Goal: Information Seeking & Learning: Learn about a topic

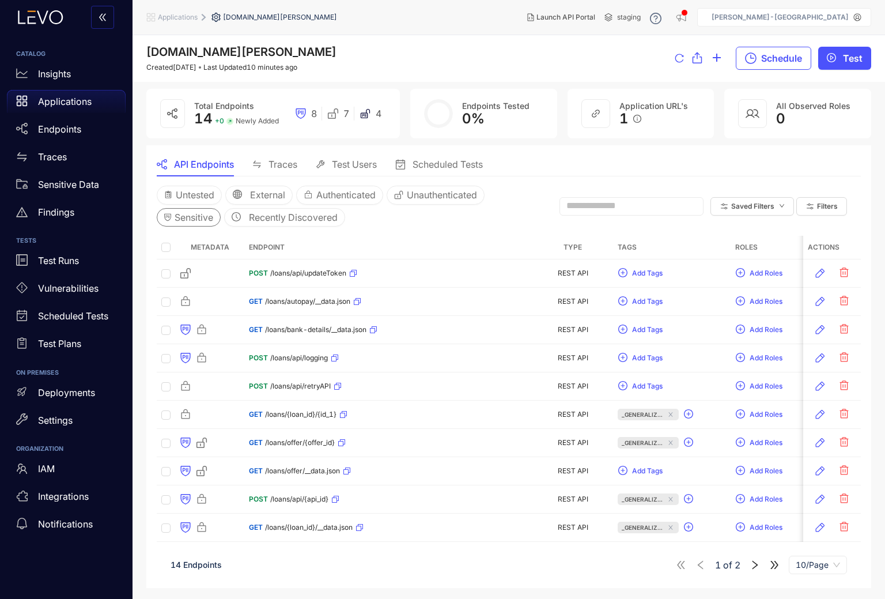
click at [199, 217] on span "Sensitive" at bounding box center [194, 217] width 39 height 10
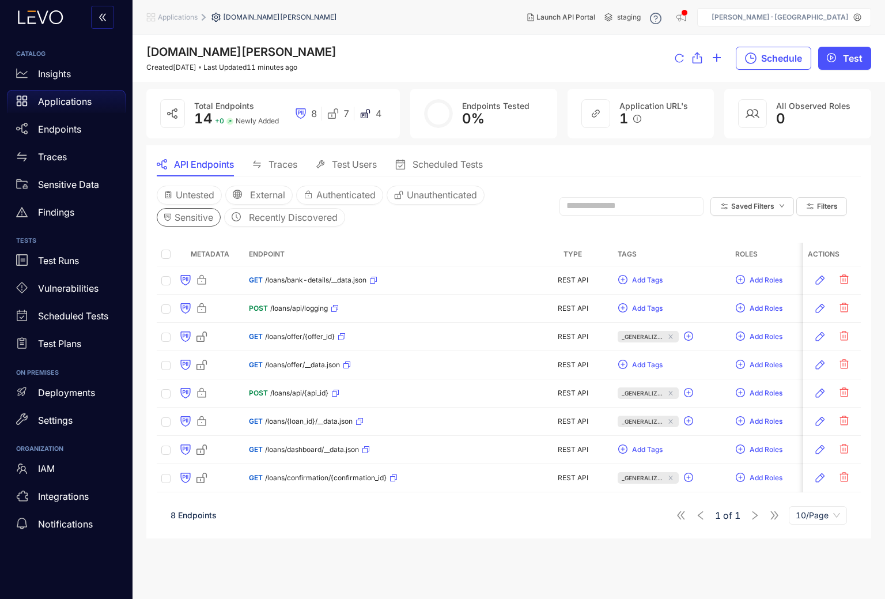
click at [287, 162] on span "Traces" at bounding box center [283, 164] width 29 height 10
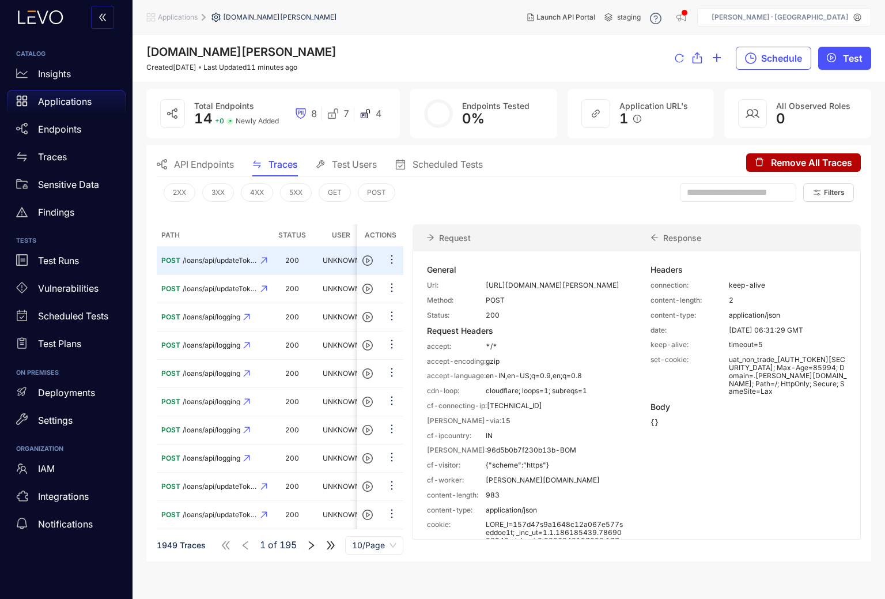
click at [198, 168] on span "API Endpoints" at bounding box center [204, 164] width 60 height 10
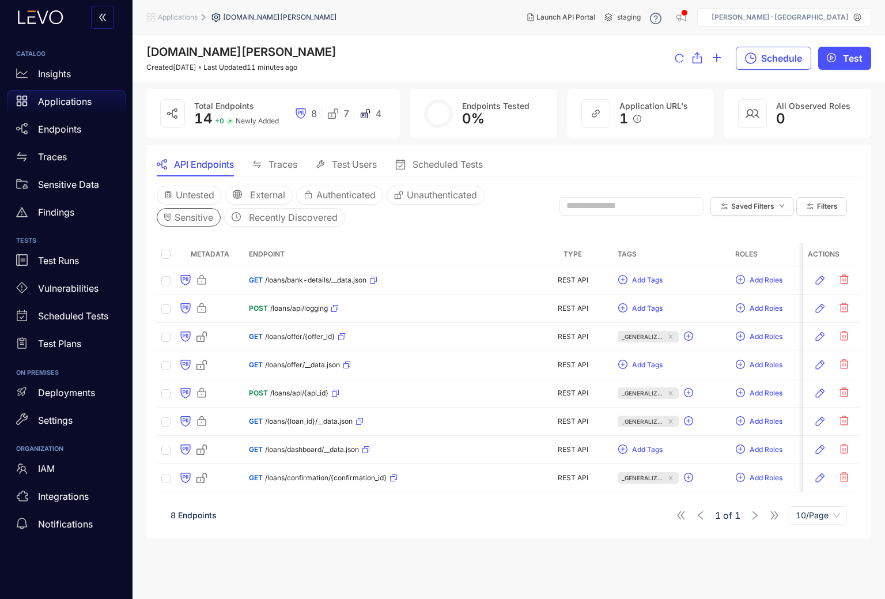
click at [202, 212] on button "Sensitive" at bounding box center [189, 217] width 64 height 18
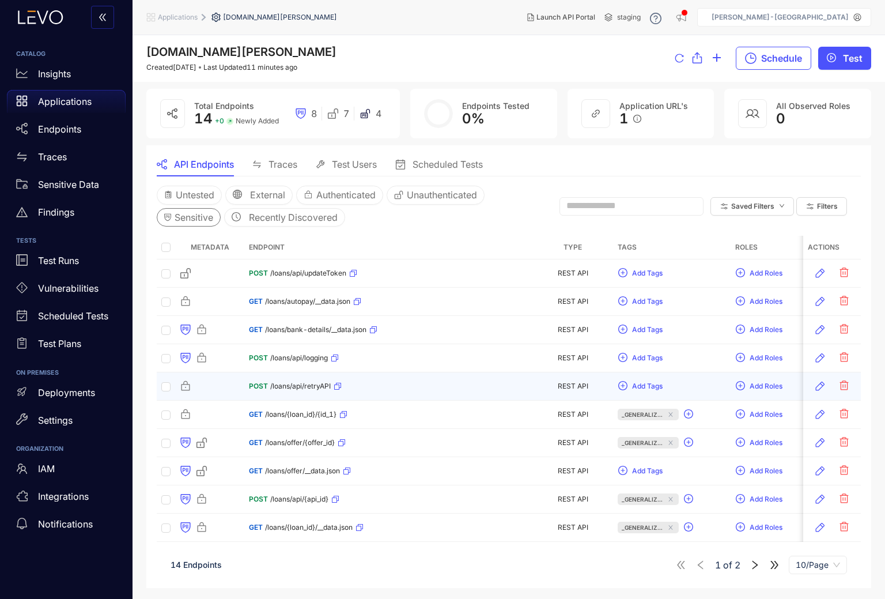
scroll to position [0, 1]
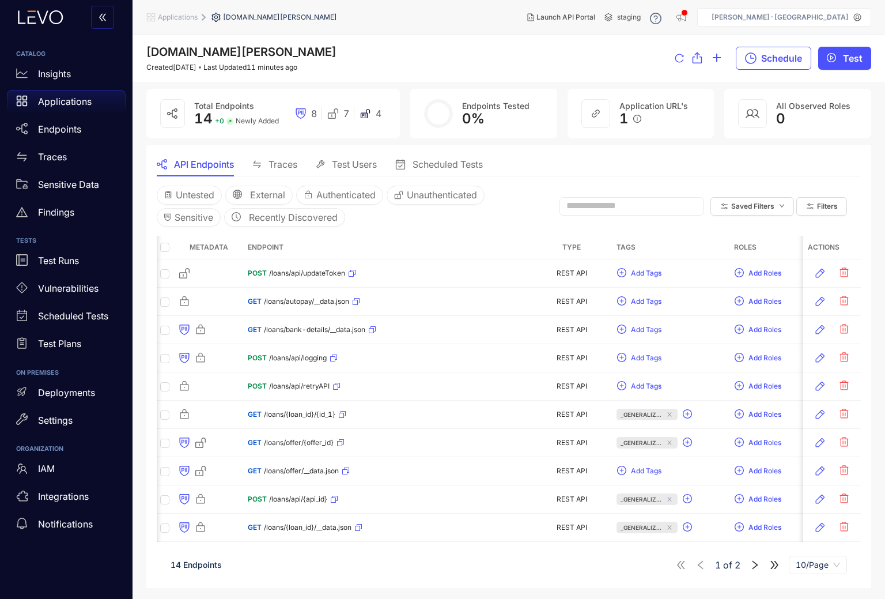
click at [54, 96] on div "Applications" at bounding box center [66, 101] width 119 height 23
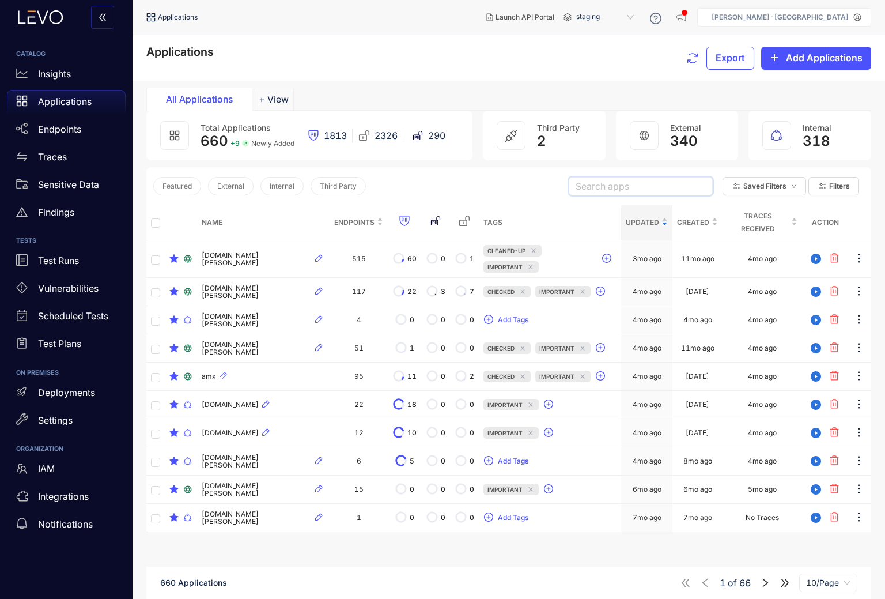
click at [659, 190] on input "search" at bounding box center [641, 186] width 130 height 17
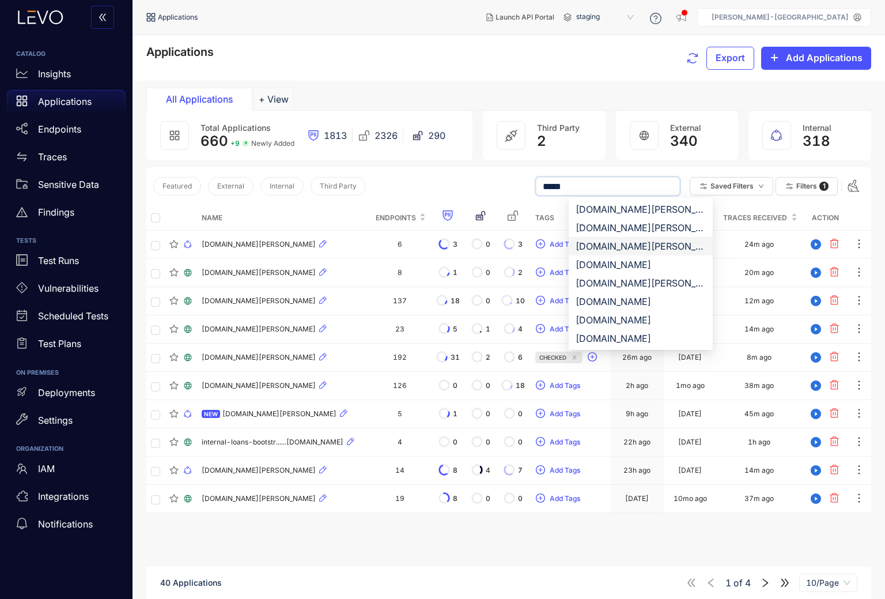
click at [618, 243] on div "[DOMAIN_NAME][PERSON_NAME]" at bounding box center [641, 246] width 130 height 13
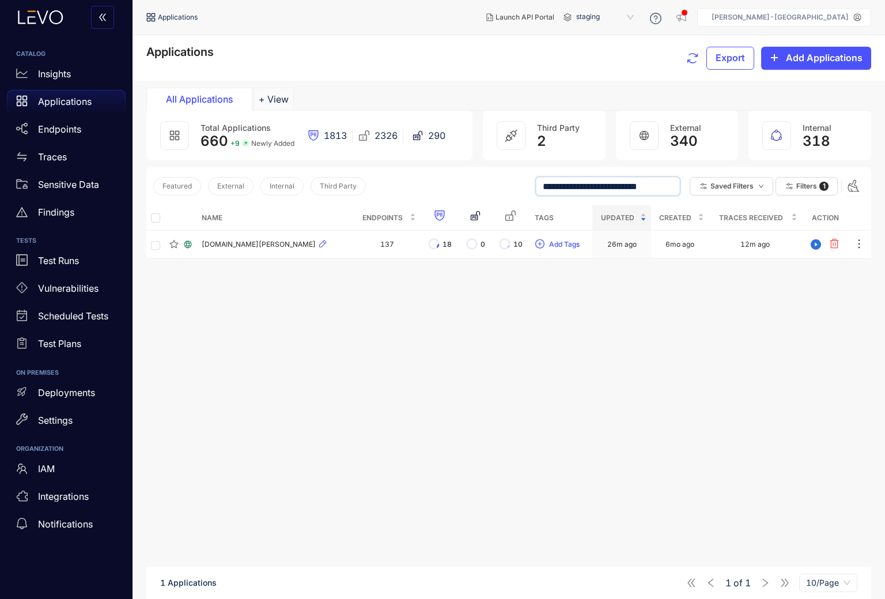
type input "**********"
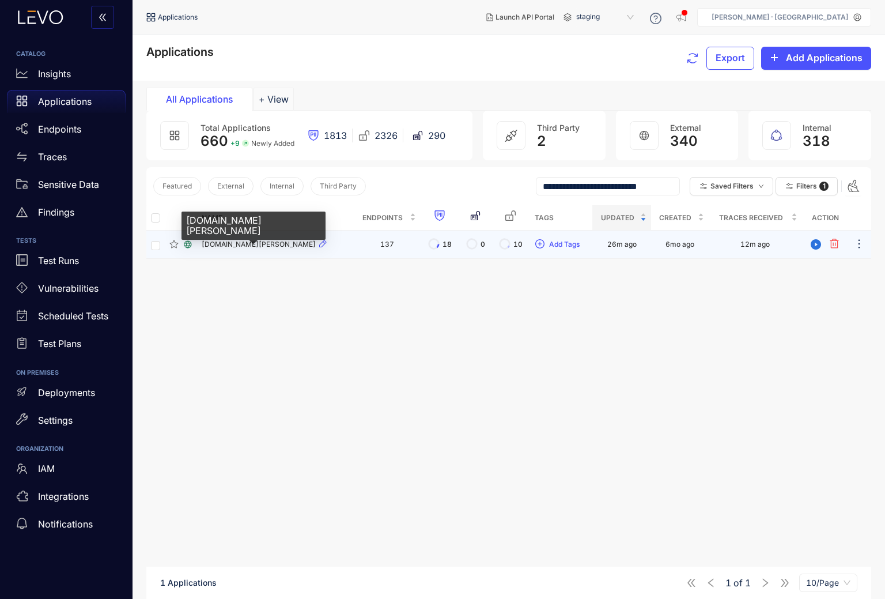
click at [256, 246] on span "[DOMAIN_NAME][PERSON_NAME]" at bounding box center [259, 244] width 114 height 8
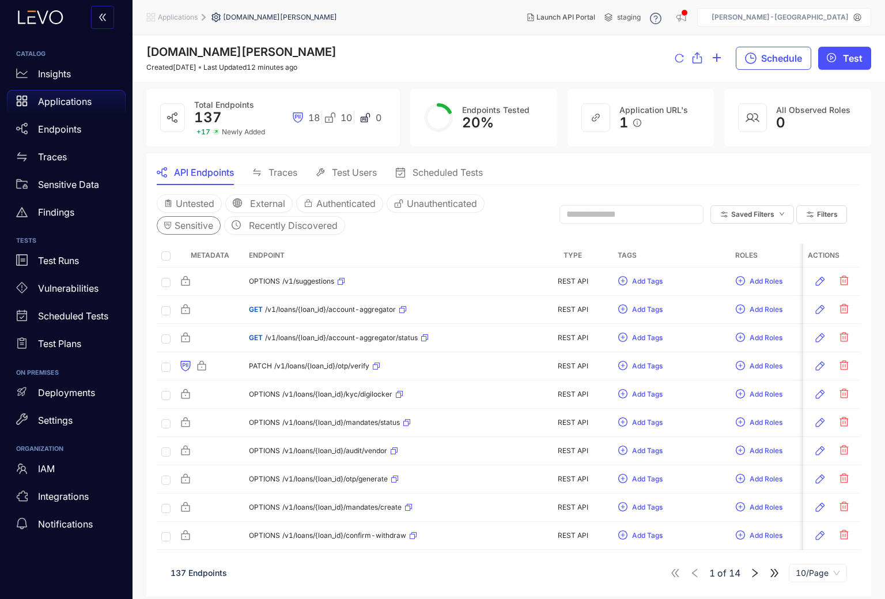
click at [207, 224] on span "Sensitive" at bounding box center [194, 225] width 39 height 10
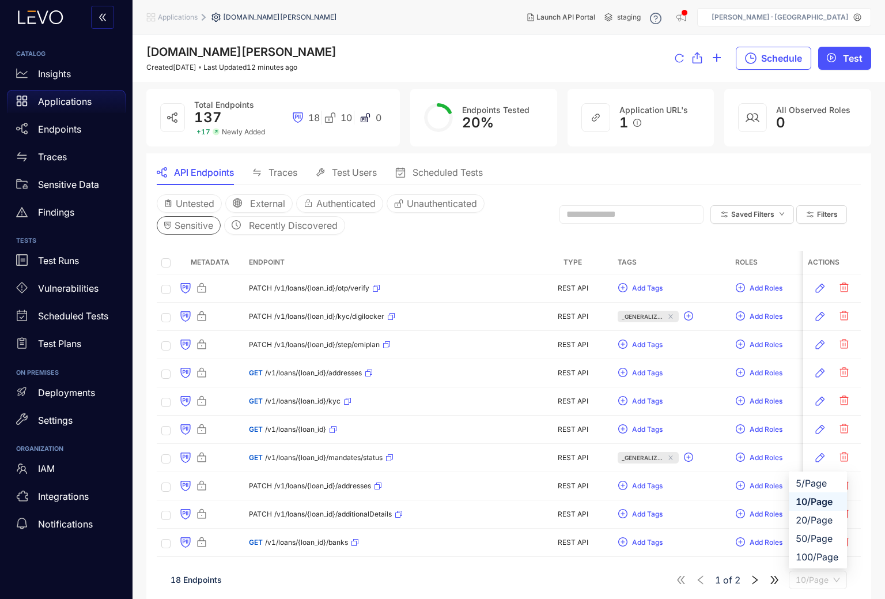
click at [832, 586] on span "10/Page" at bounding box center [818, 579] width 44 height 17
click at [824, 521] on div "20/Page" at bounding box center [818, 520] width 44 height 13
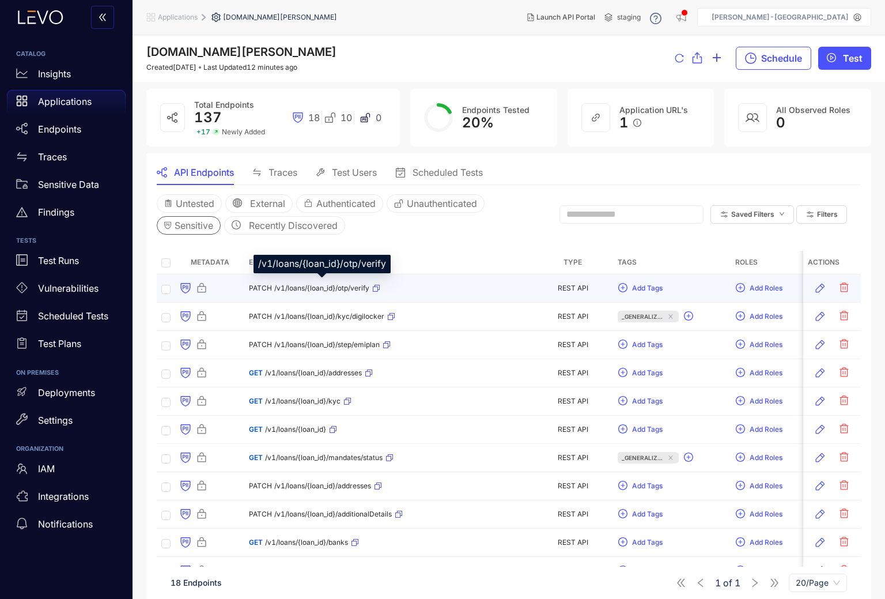
click at [341, 288] on span "/v1/loans/{loan_id}/otp/verify" at bounding box center [321, 288] width 95 height 8
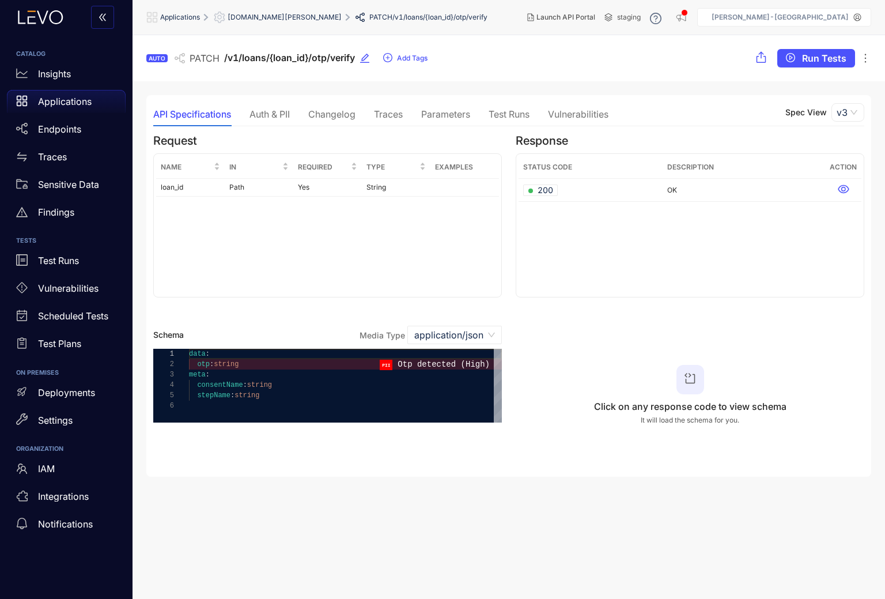
click at [385, 114] on div "Traces" at bounding box center [388, 114] width 29 height 10
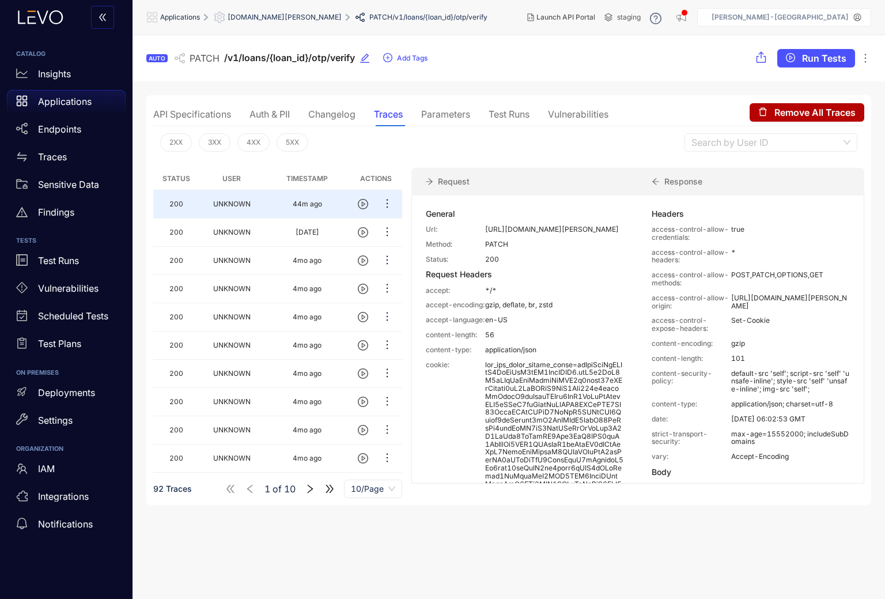
click at [263, 111] on div "Auth & PII" at bounding box center [270, 114] width 40 height 10
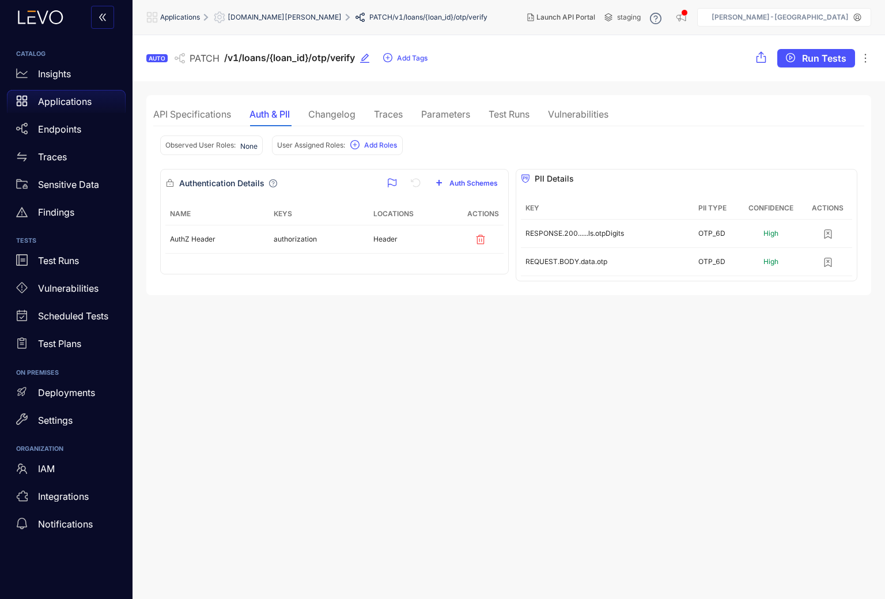
click at [330, 116] on div "Changelog" at bounding box center [331, 114] width 47 height 10
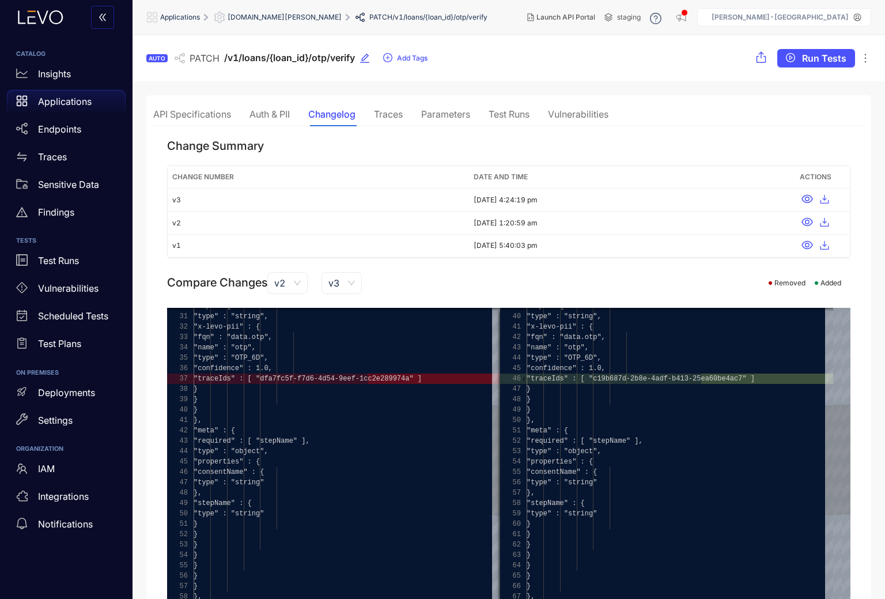
click at [258, 112] on div "Auth & PII" at bounding box center [270, 114] width 40 height 10
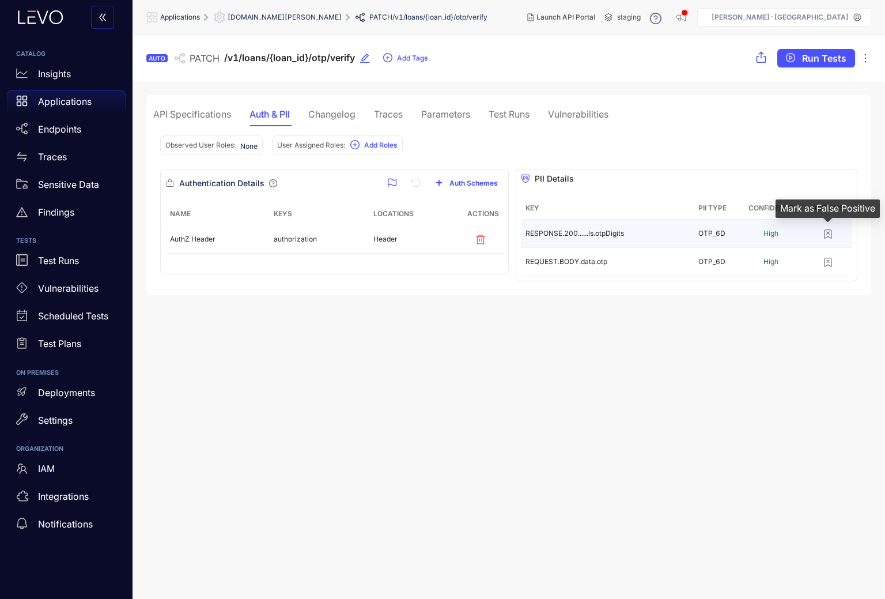
click at [827, 232] on icon "button" at bounding box center [829, 234] width 12 height 12
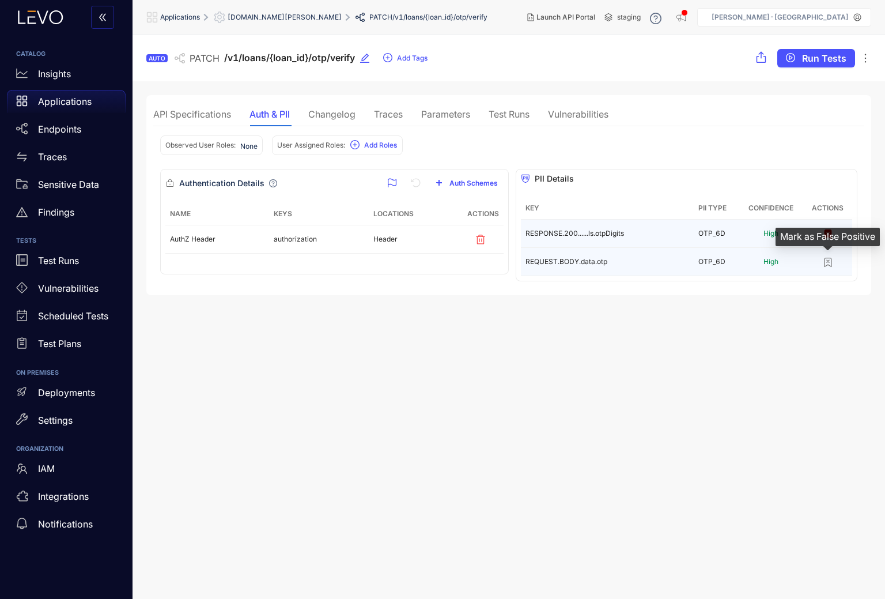
click at [829, 263] on icon "button" at bounding box center [829, 263] width 12 height 12
click at [304, 19] on span "[DOMAIN_NAME][PERSON_NAME]" at bounding box center [285, 17] width 114 height 8
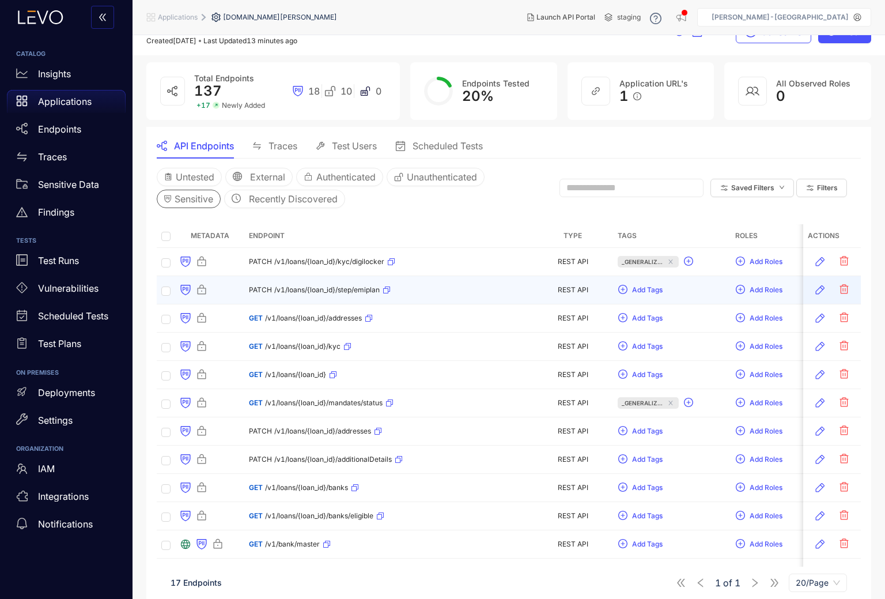
scroll to position [23, 0]
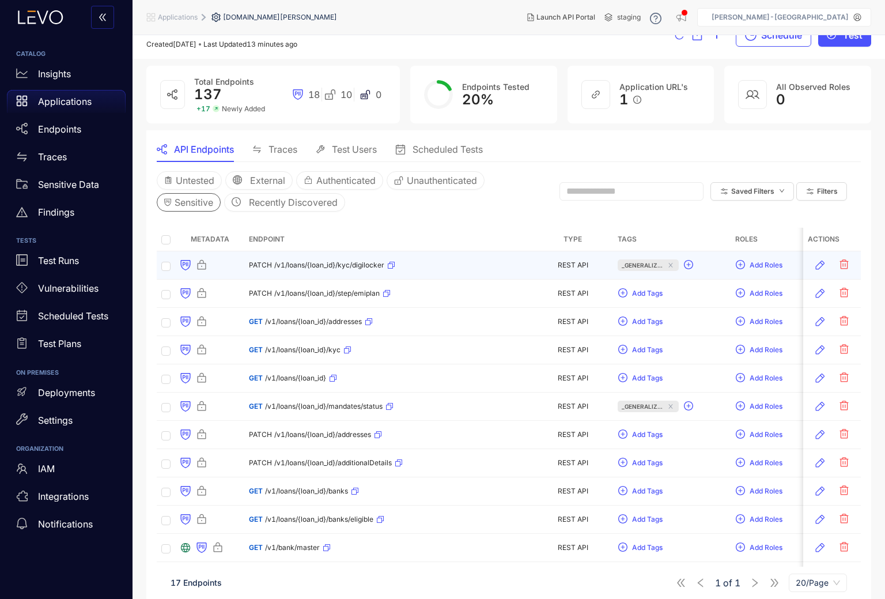
click at [334, 262] on span "/v1/loans/{loan_id}/kyc/digilocker" at bounding box center [329, 265] width 110 height 8
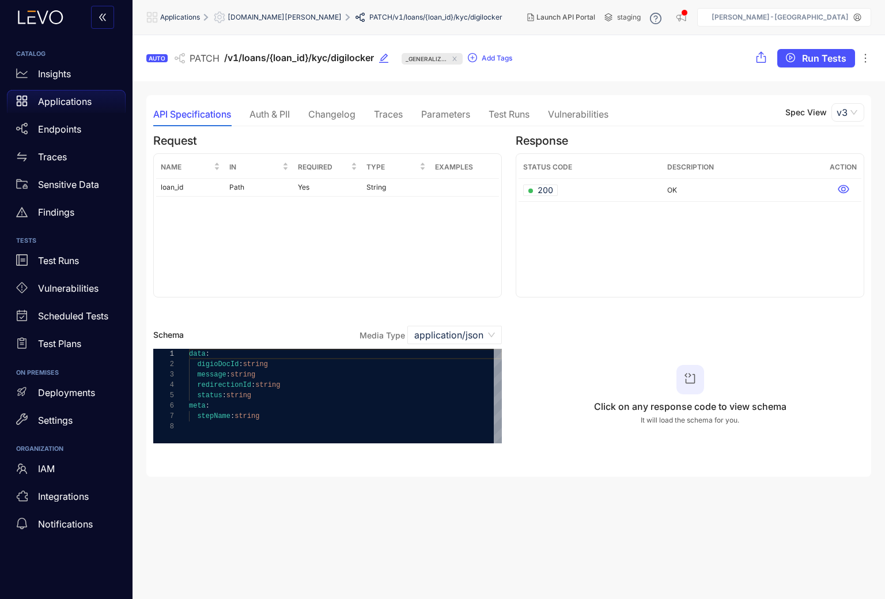
click at [278, 114] on div "Auth & PII" at bounding box center [270, 114] width 40 height 10
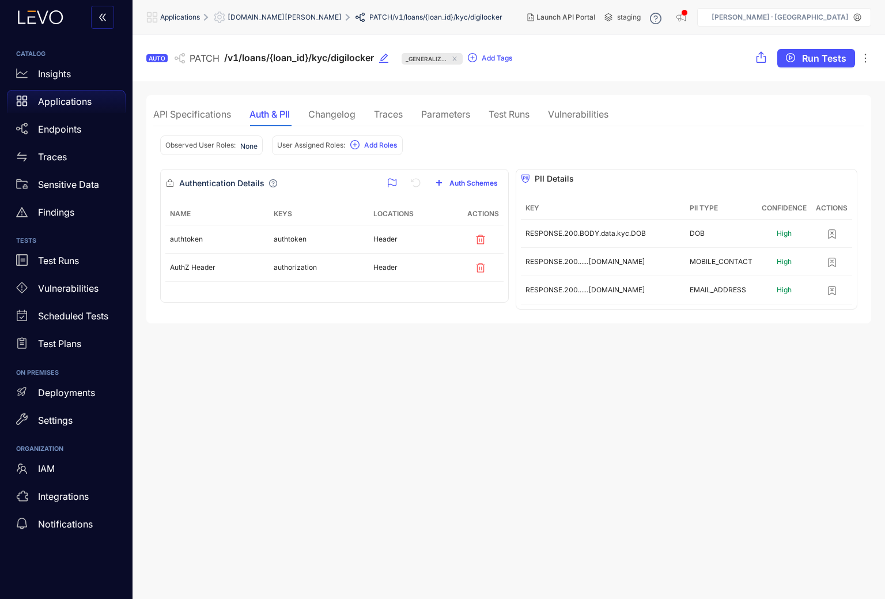
click at [287, 19] on span "[DOMAIN_NAME][PERSON_NAME]" at bounding box center [285, 17] width 114 height 8
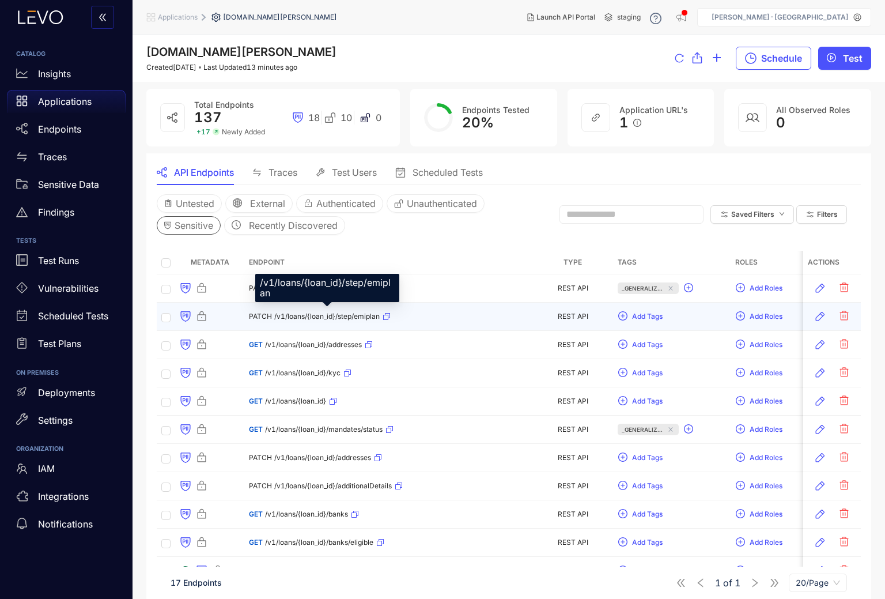
click at [336, 318] on span "/v1/loans/{loan_id}/step/emiplan" at bounding box center [326, 316] width 105 height 8
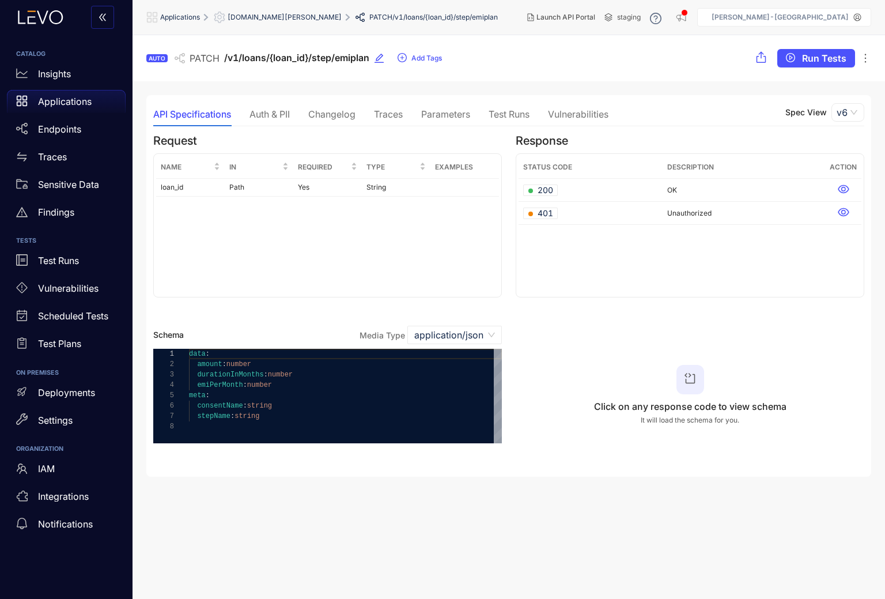
click at [267, 114] on div "Auth & PII" at bounding box center [270, 114] width 40 height 10
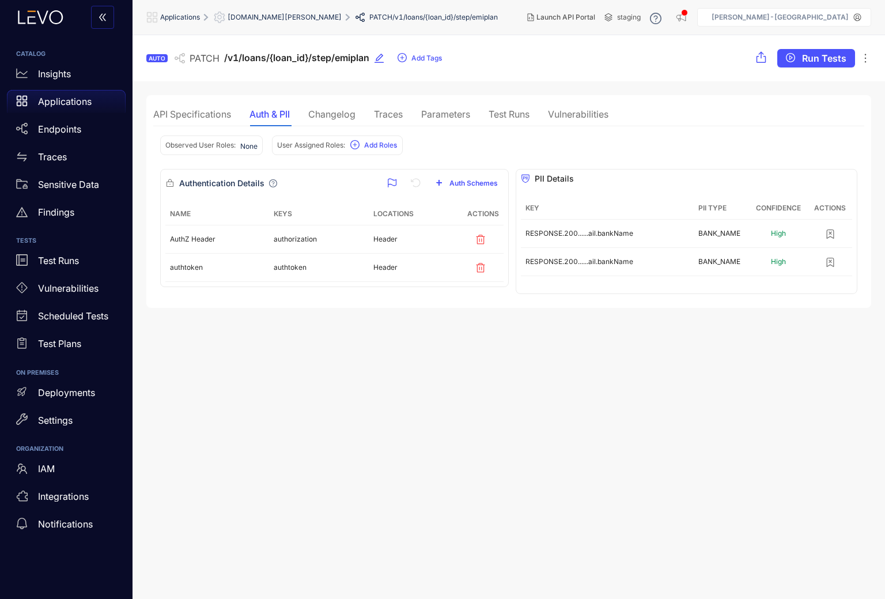
click at [387, 115] on div "Traces" at bounding box center [388, 114] width 29 height 10
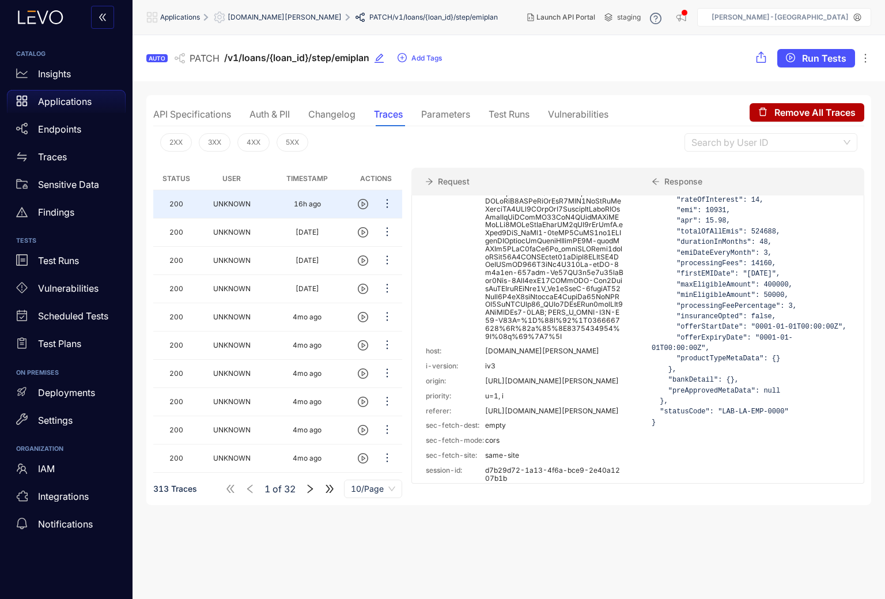
scroll to position [385, 0]
click at [273, 114] on div "Auth & PII" at bounding box center [270, 114] width 40 height 10
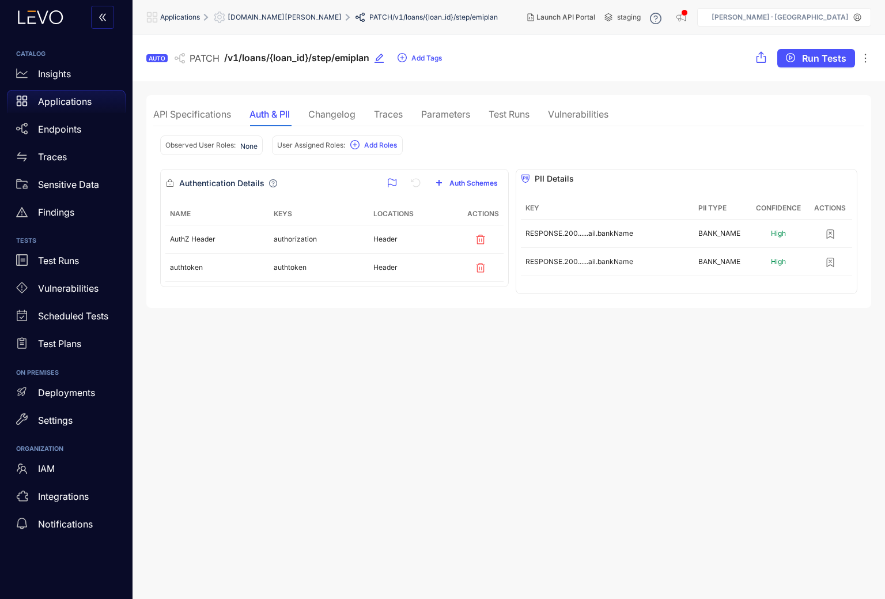
click at [364, 132] on div "Observed User Roles: None User Assigned Roles: Add Roles" at bounding box center [509, 147] width 698 height 43
click at [344, 112] on div "Changelog" at bounding box center [331, 114] width 47 height 10
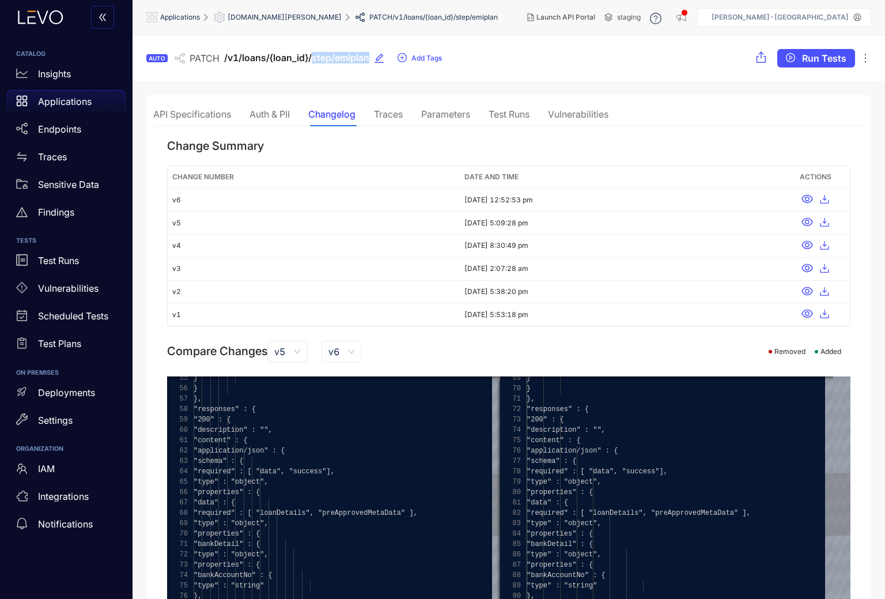
drag, startPoint x: 311, startPoint y: 59, endPoint x: 373, endPoint y: 59, distance: 62.3
click at [373, 59] on div "AUTO PATCH /v1/loans/{loan_id}/step/emiplan Add Tags" at bounding box center [294, 58] width 296 height 18
copy span "step/emiplan"
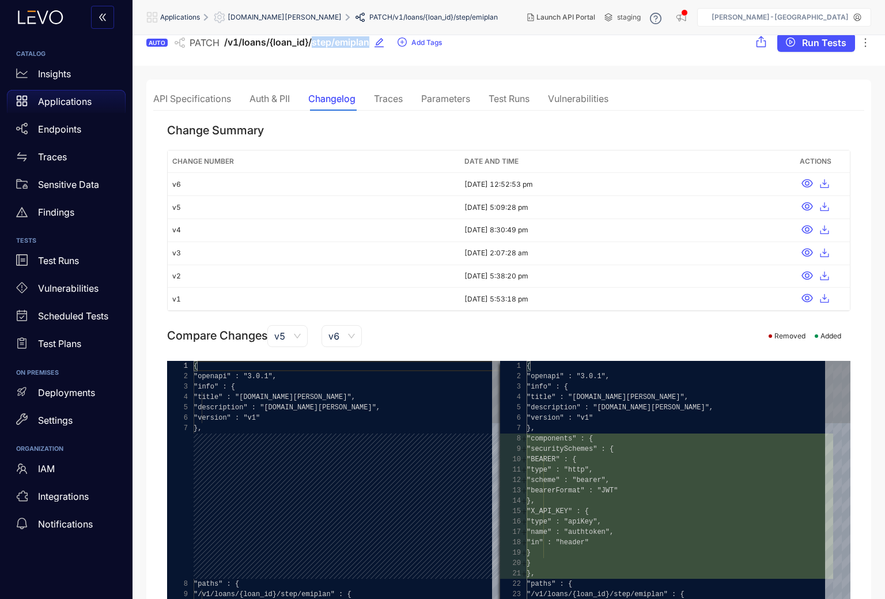
scroll to position [0, 0]
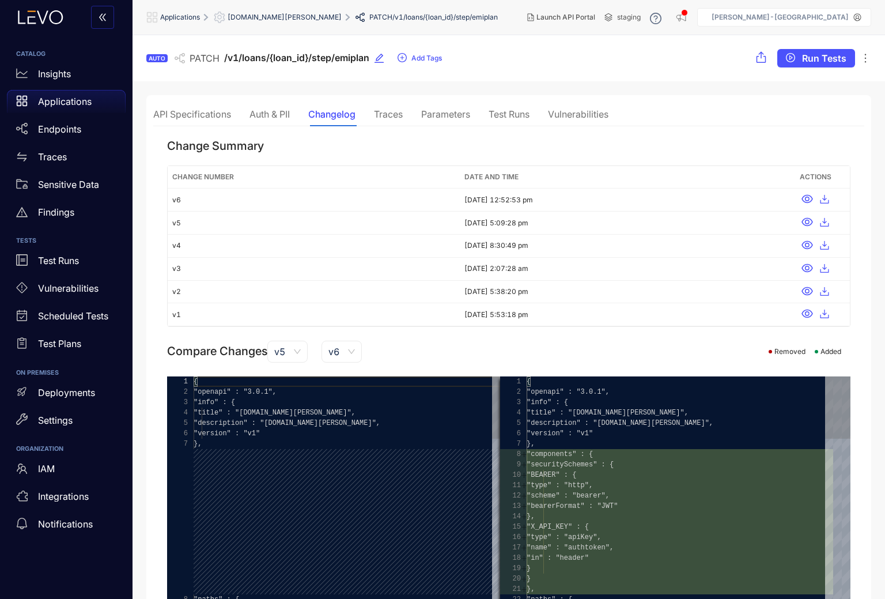
click at [389, 113] on div "Traces" at bounding box center [388, 114] width 29 height 10
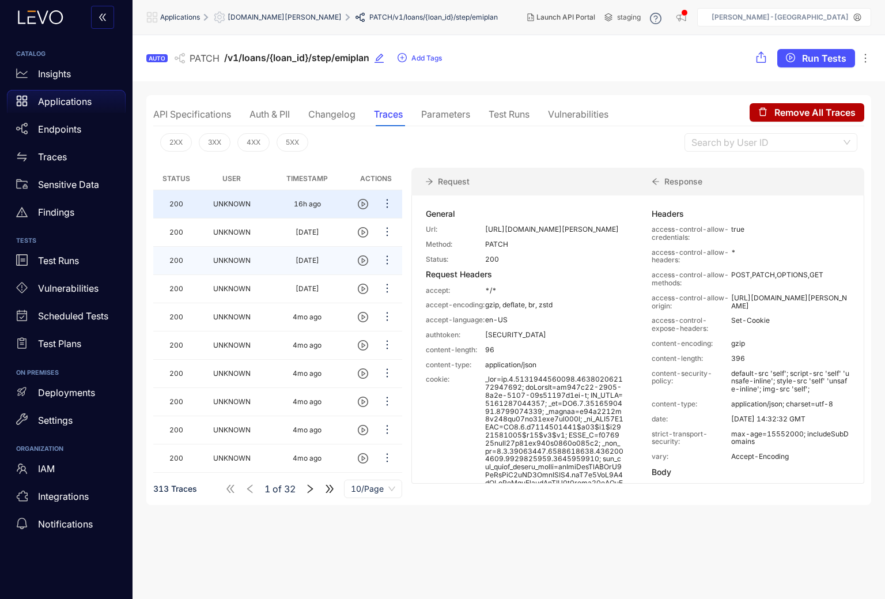
click at [239, 254] on td "UNKNOWN" at bounding box center [232, 261] width 66 height 28
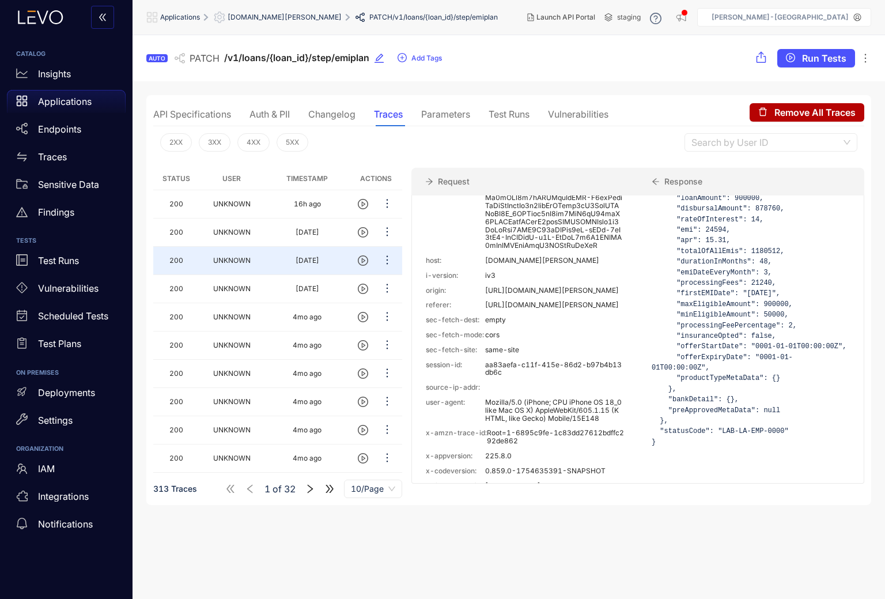
scroll to position [347, 0]
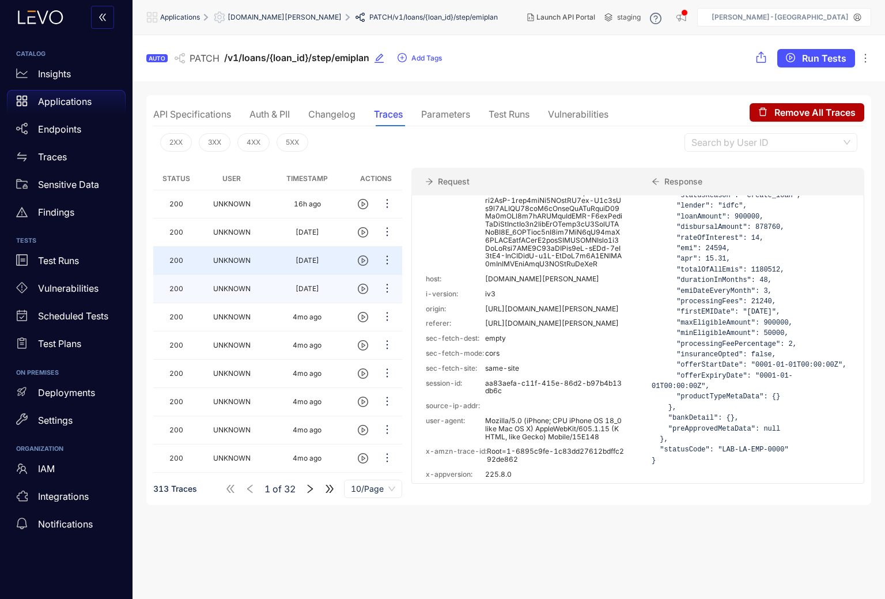
click at [207, 287] on td "UNKNOWN" at bounding box center [232, 289] width 66 height 28
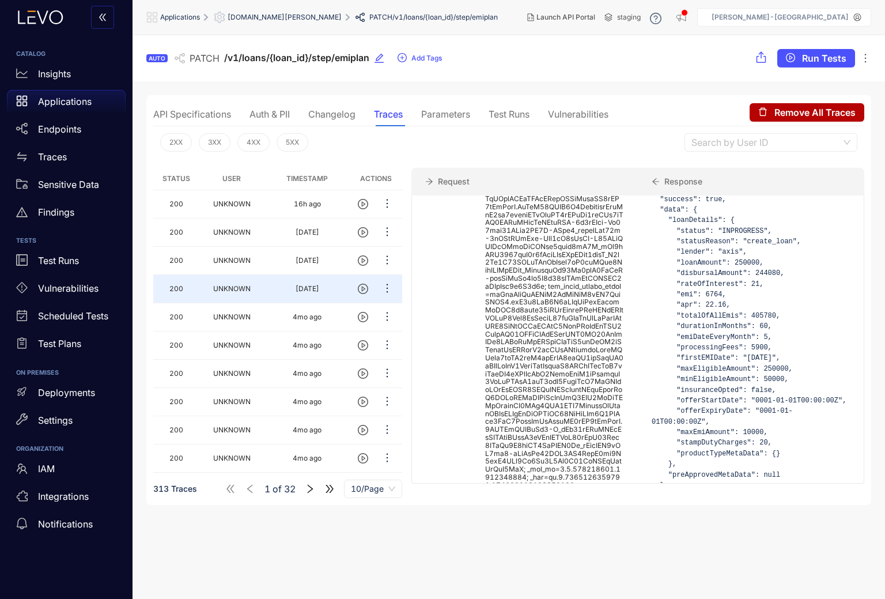
scroll to position [0, 0]
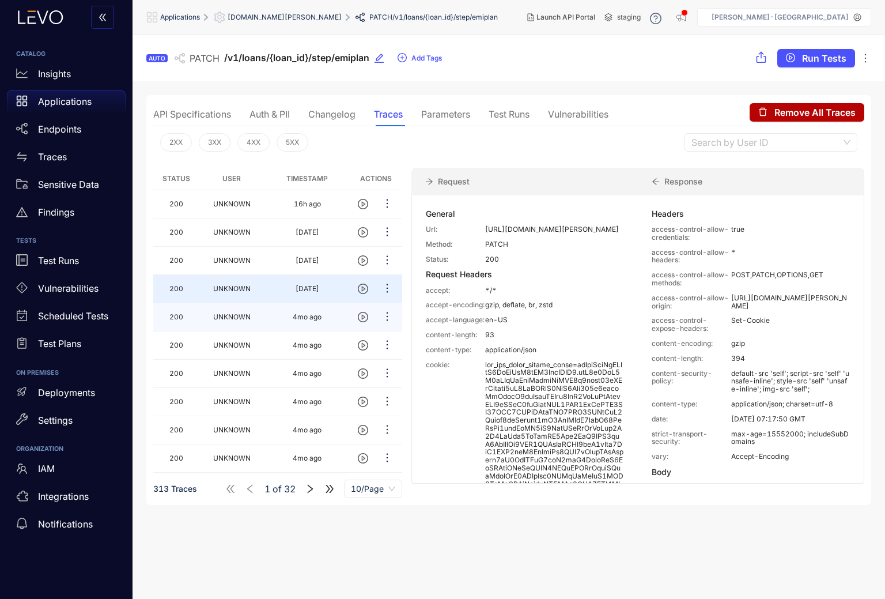
click at [255, 315] on td "UNKNOWN" at bounding box center [232, 317] width 66 height 28
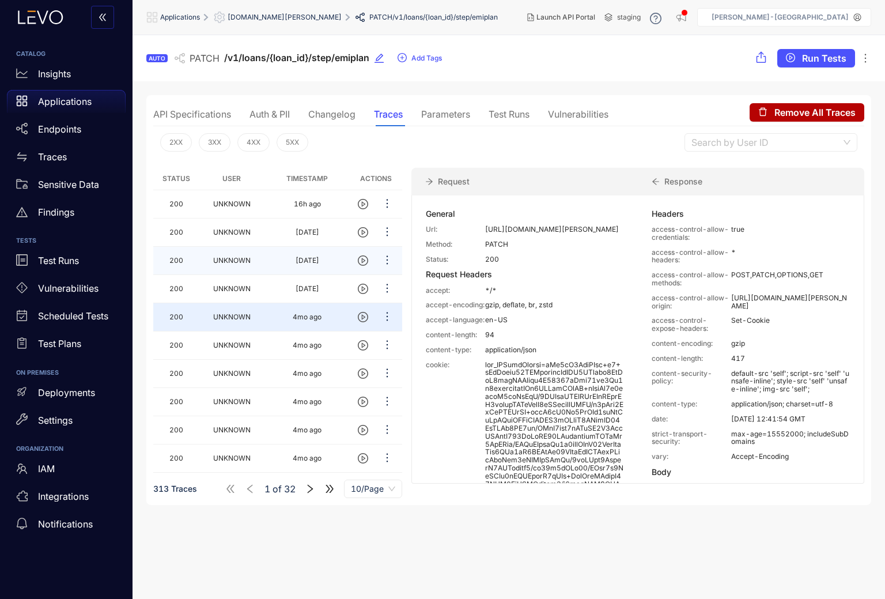
click at [259, 254] on td "UNKNOWN" at bounding box center [232, 261] width 66 height 28
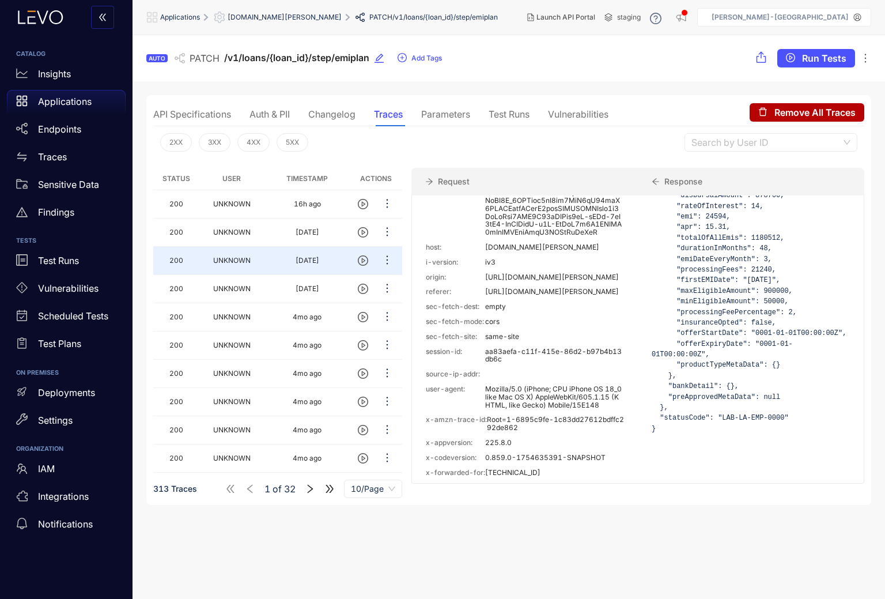
scroll to position [368, 0]
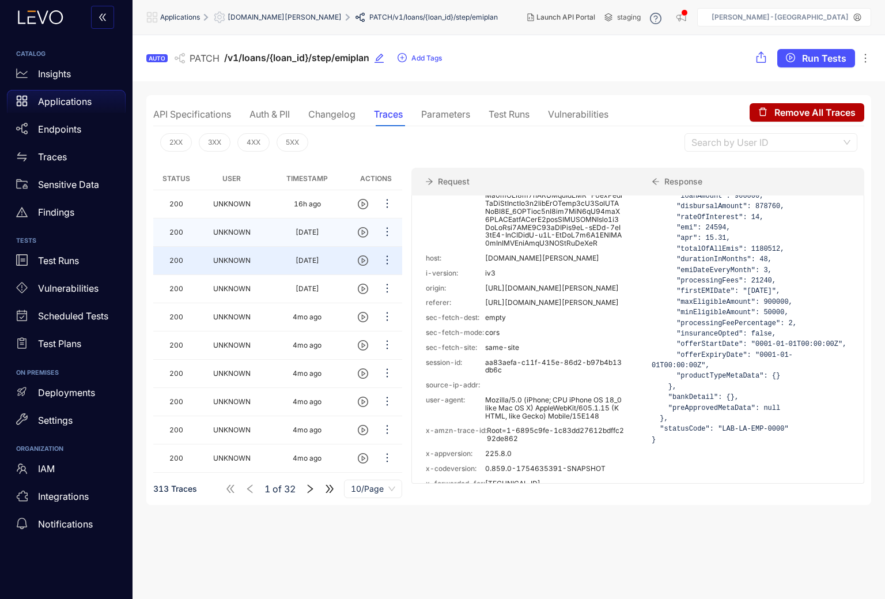
click at [255, 232] on td "UNKNOWN" at bounding box center [232, 232] width 66 height 28
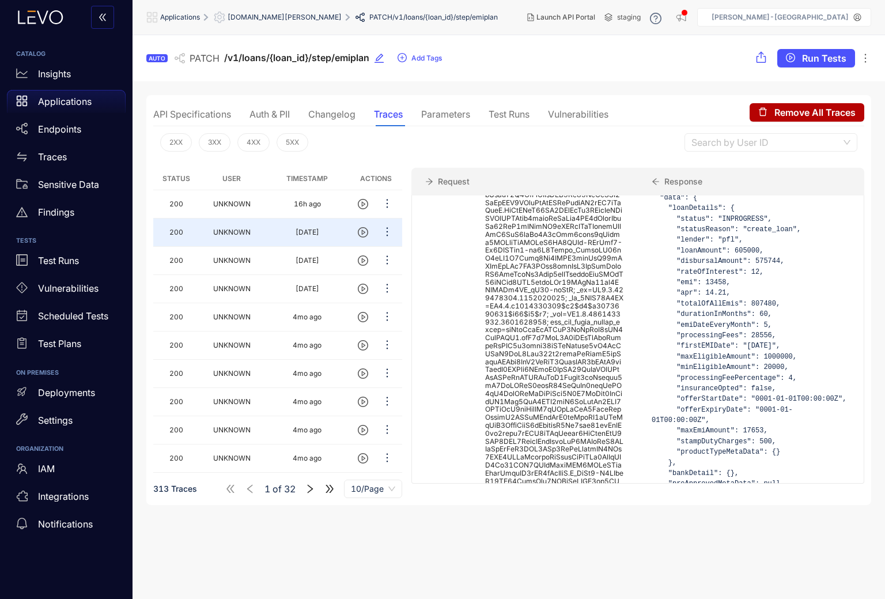
scroll to position [309, 0]
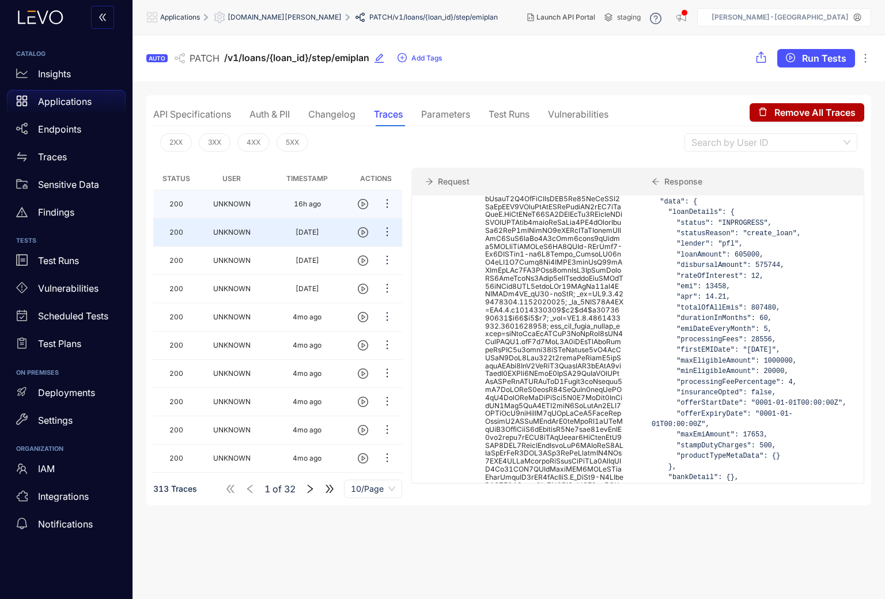
click at [267, 208] on td "16h ago" at bounding box center [307, 204] width 85 height 28
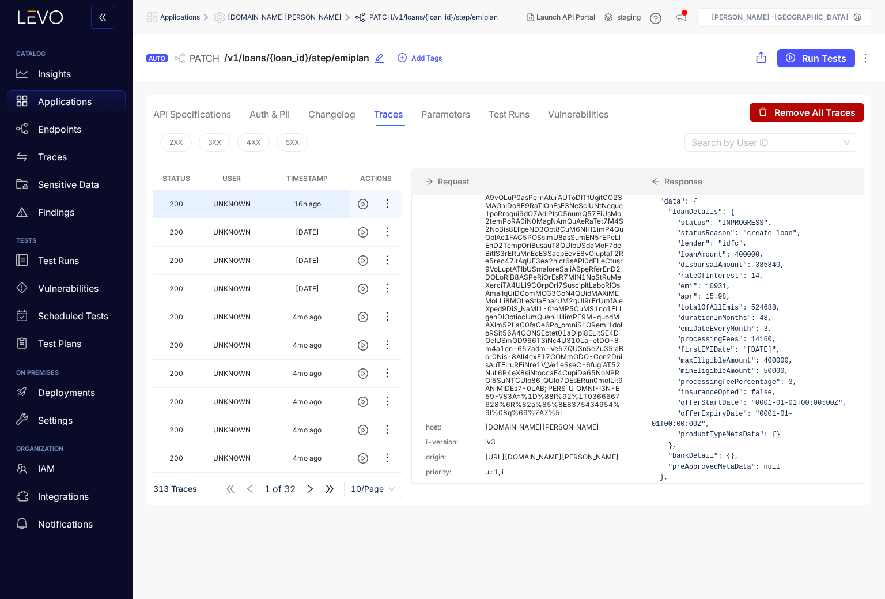
scroll to position [532, 0]
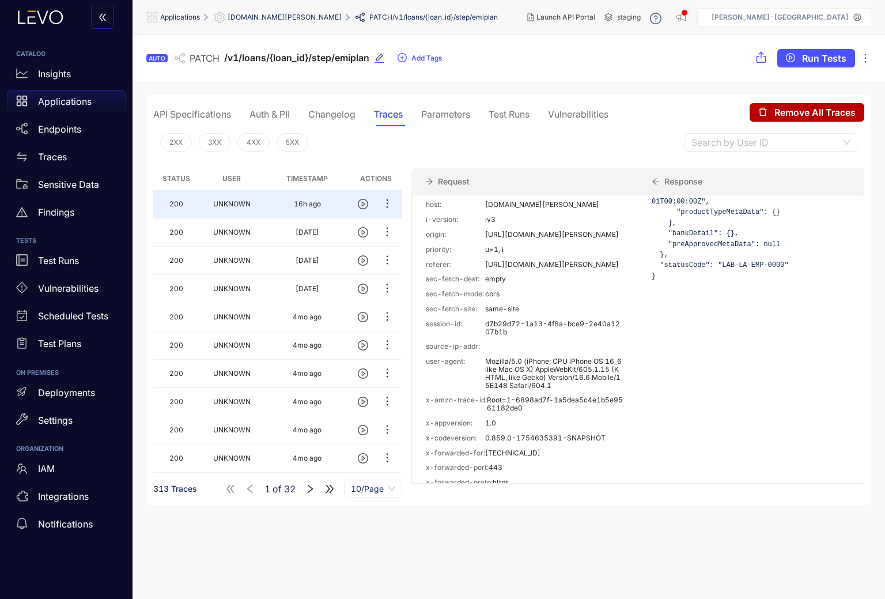
click at [269, 110] on div "Auth & PII" at bounding box center [270, 114] width 40 height 10
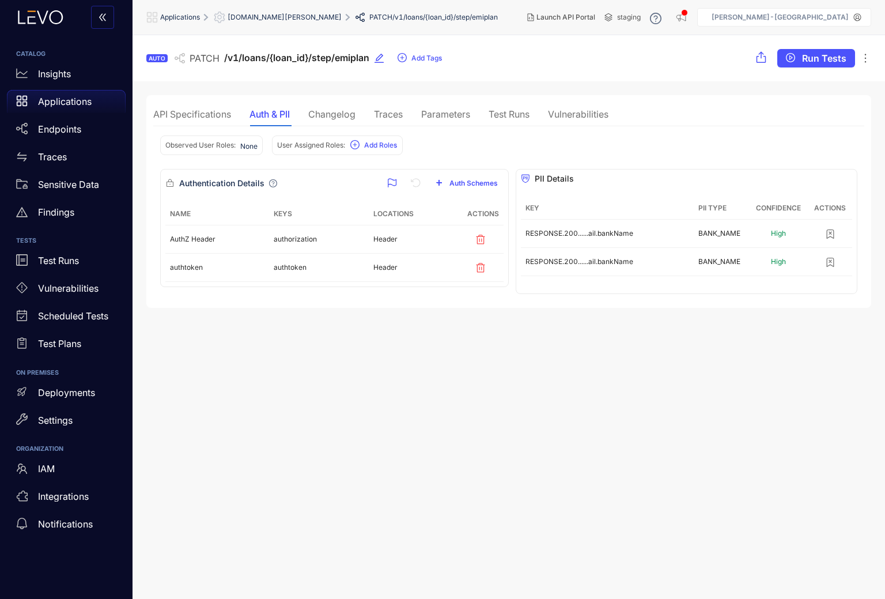
click at [330, 116] on div "Changelog" at bounding box center [331, 114] width 47 height 10
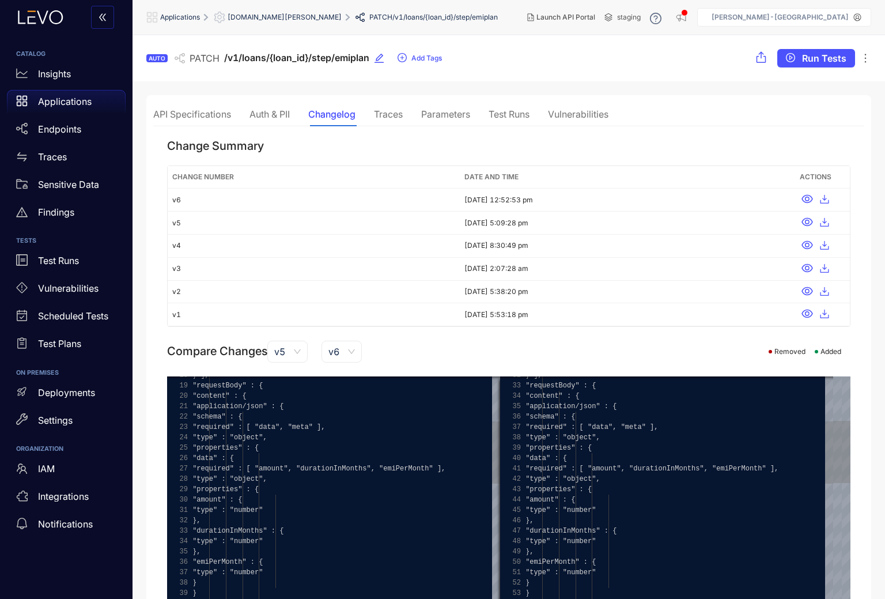
click at [457, 115] on div "Parameters" at bounding box center [445, 114] width 49 height 10
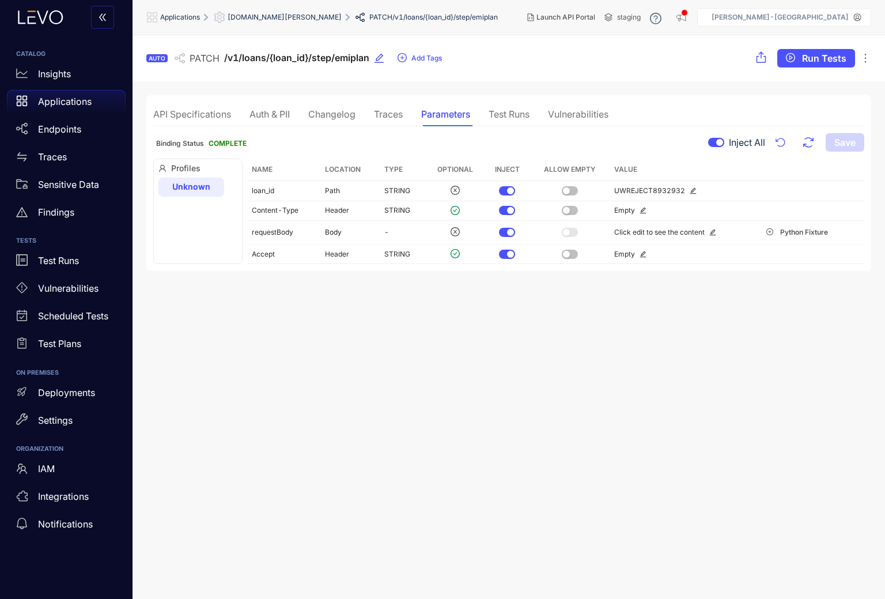
click at [501, 116] on div "Test Runs" at bounding box center [509, 114] width 41 height 10
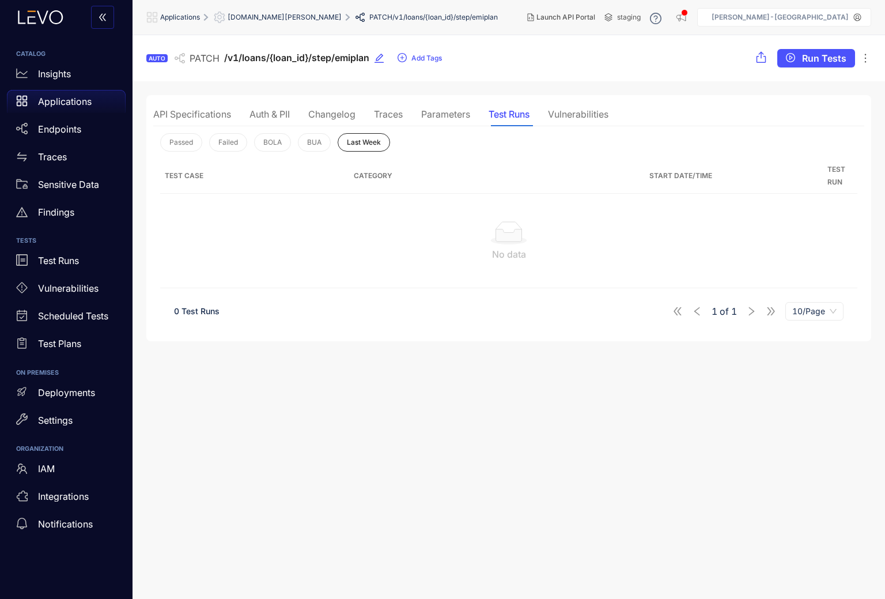
click at [571, 119] on div "Vulnerabilities" at bounding box center [578, 114] width 61 height 10
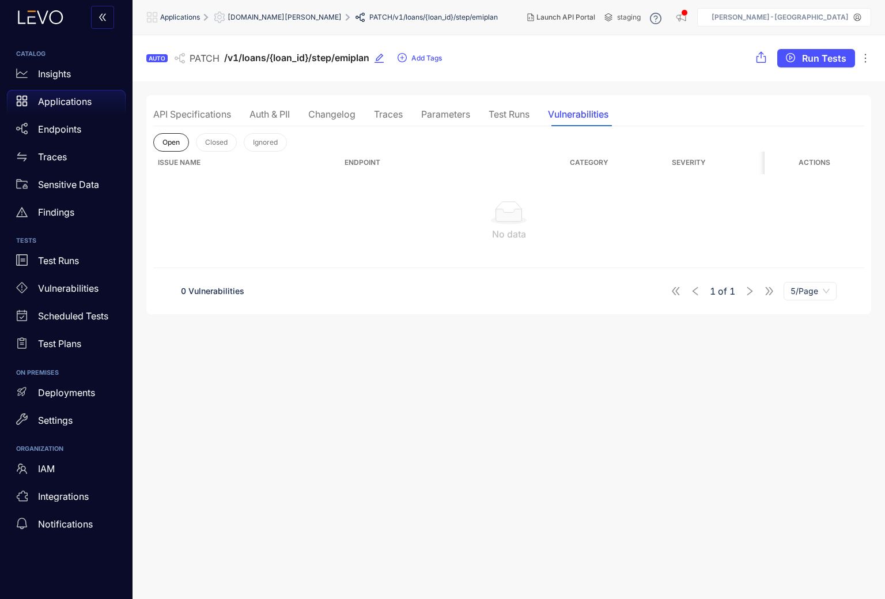
click at [250, 116] on div "API Specifications Auth & PII Changelog Traces Parameters Test Runs Vulnerabili…" at bounding box center [380, 114] width 455 height 24
click at [268, 115] on div "Auth & PII" at bounding box center [270, 114] width 40 height 10
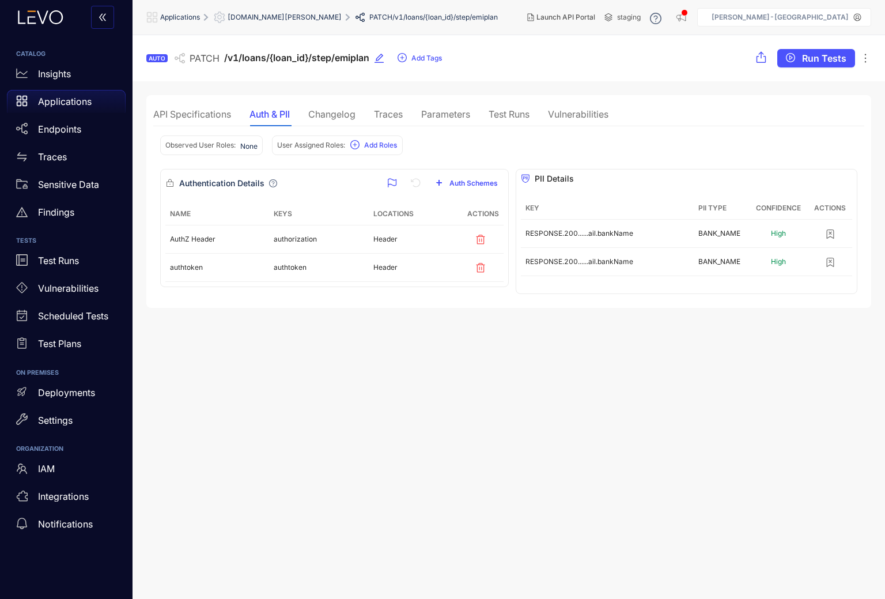
click at [182, 118] on div "API Specifications" at bounding box center [192, 114] width 78 height 10
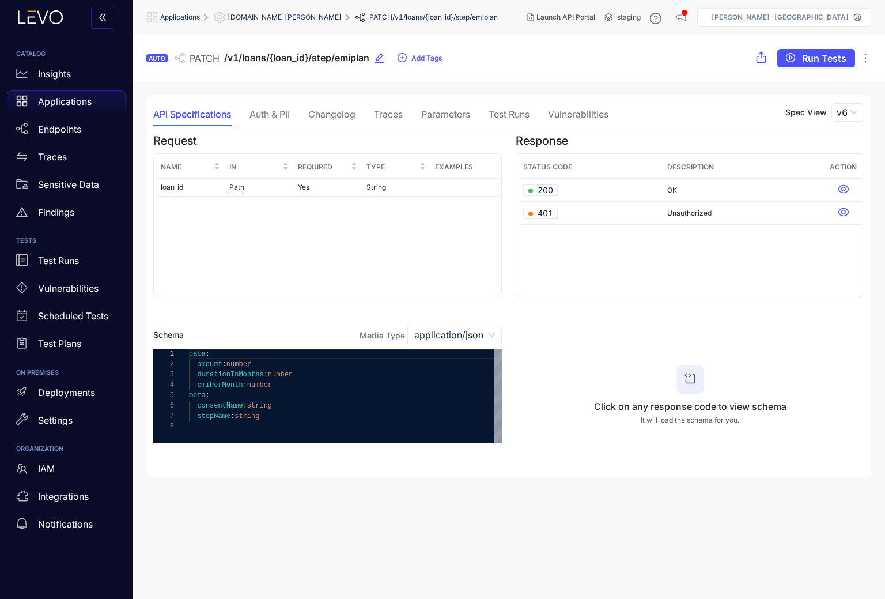
click at [324, 406] on div "consentName : string" at bounding box center [345, 406] width 313 height 10
click at [608, 250] on div "Status Code Description Action 200 OK 401 Unauthorized" at bounding box center [690, 225] width 349 height 144
click at [843, 193] on icon at bounding box center [843, 189] width 11 height 9
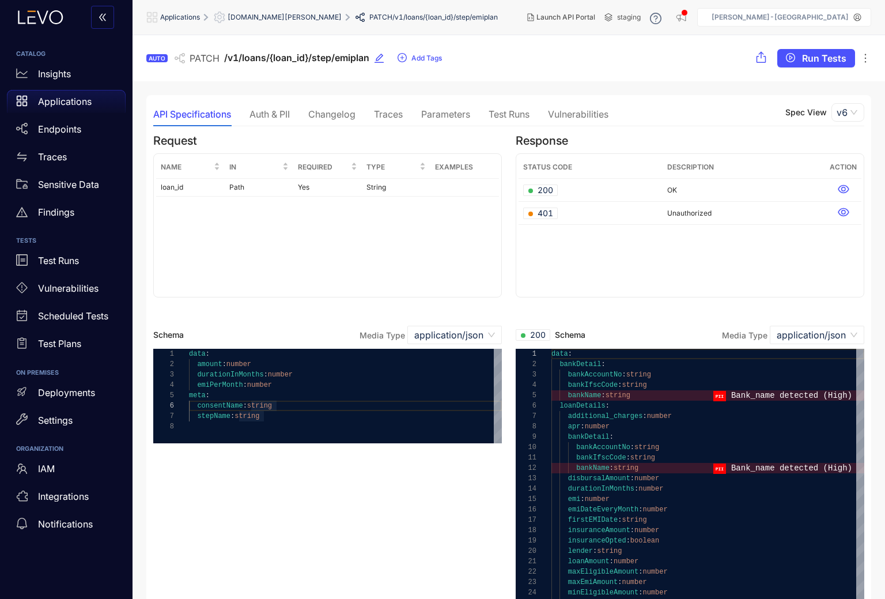
click at [717, 397] on span at bounding box center [784, 395] width 140 height 11
click at [591, 390] on div "bankIfscCode : string" at bounding box center [708, 385] width 313 height 10
click at [583, 365] on span "bankDetail" at bounding box center [581, 364] width 42 height 8
drag, startPoint x: 647, startPoint y: 395, endPoint x: 566, endPoint y: 395, distance: 81.3
click at [569, 395] on span "bankName" at bounding box center [584, 395] width 33 height 8
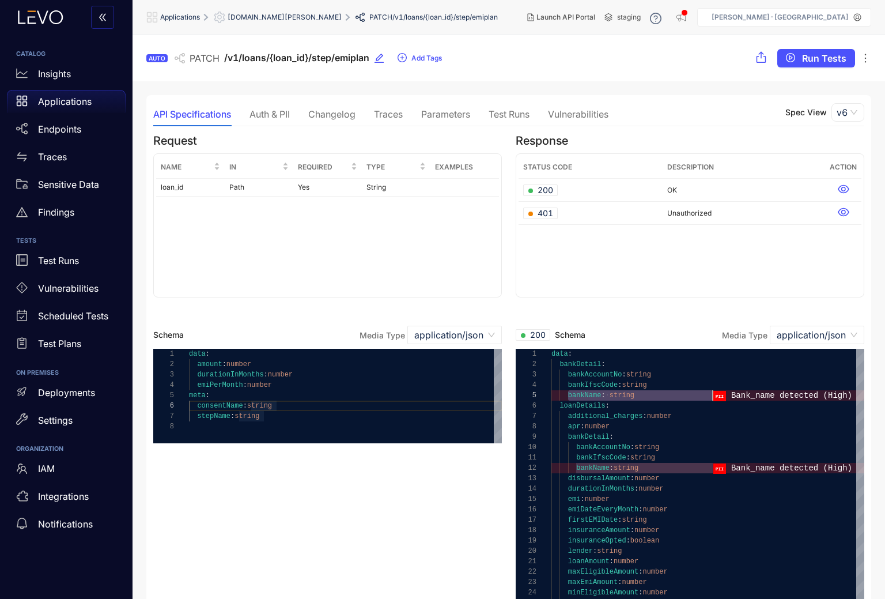
drag, startPoint x: 569, startPoint y: 395, endPoint x: 775, endPoint y: 395, distance: 206.4
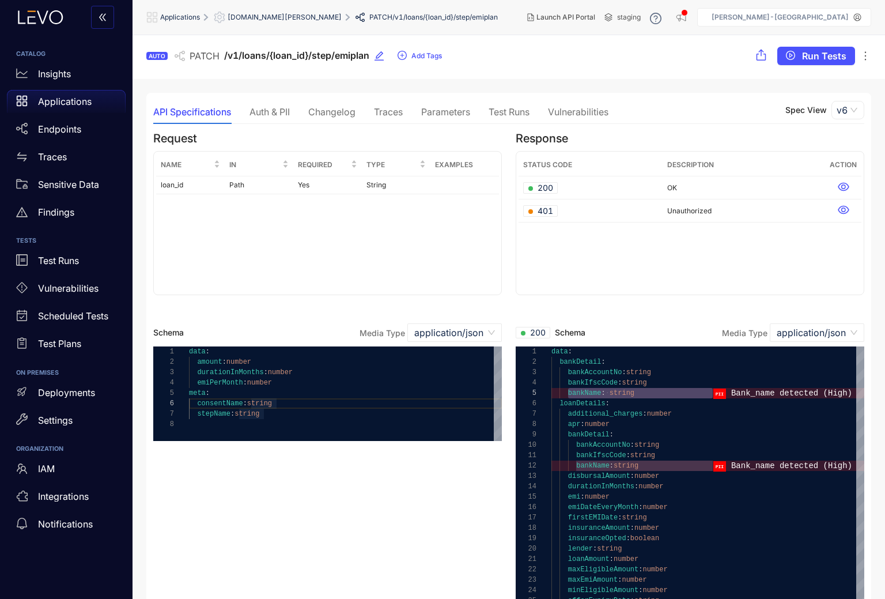
scroll to position [3, 0]
click at [670, 386] on div "bankIfscCode : string" at bounding box center [708, 382] width 313 height 10
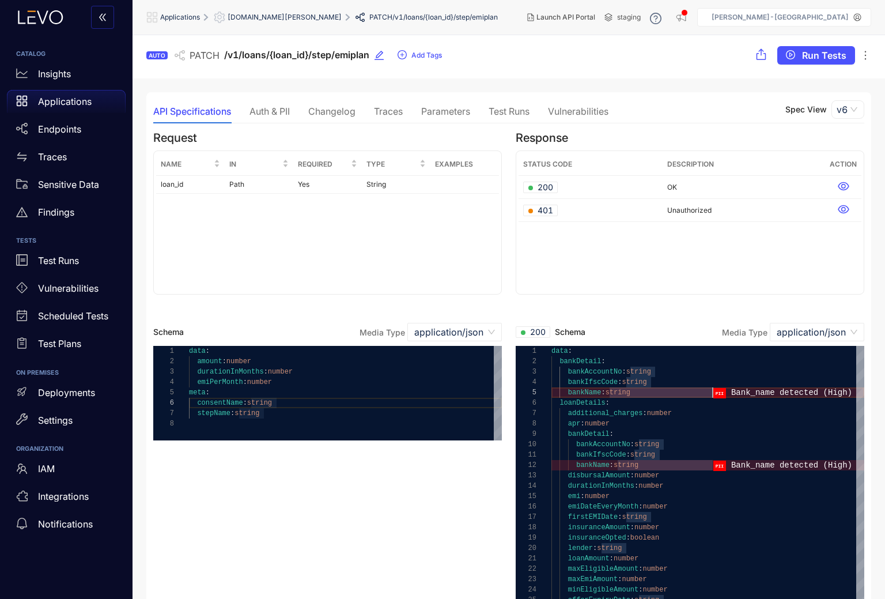
click at [661, 391] on div "bankName : string" at bounding box center [708, 392] width 313 height 10
drag, startPoint x: 646, startPoint y: 395, endPoint x: 568, endPoint y: 393, distance: 77.8
click at [262, 111] on div "Auth & PII" at bounding box center [270, 111] width 40 height 10
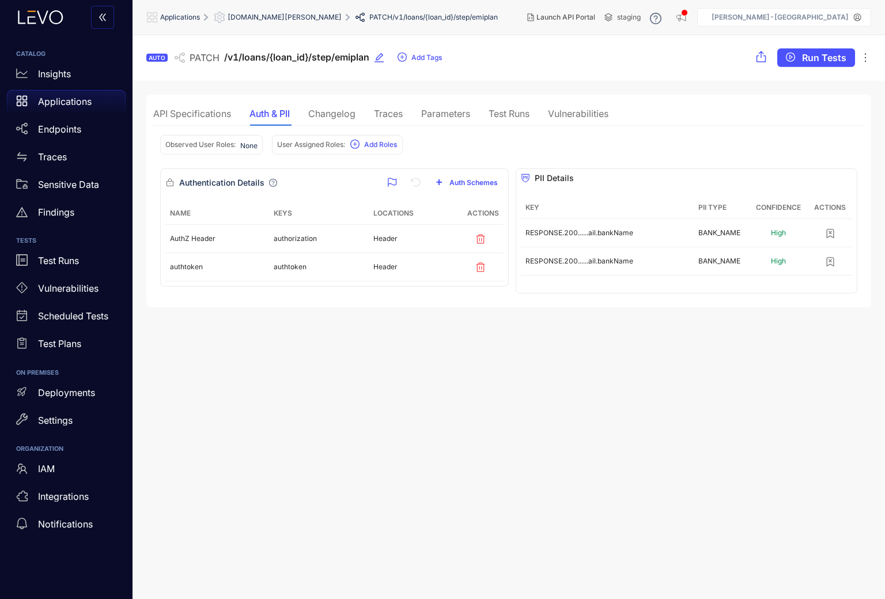
scroll to position [1, 0]
click at [835, 262] on icon "button" at bounding box center [831, 262] width 12 height 12
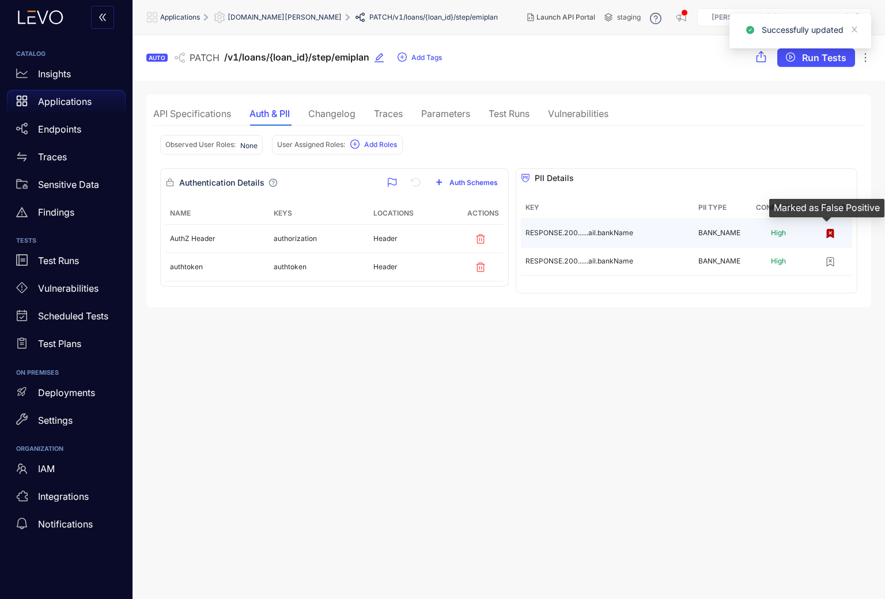
click at [830, 235] on icon "button" at bounding box center [830, 233] width 7 height 9
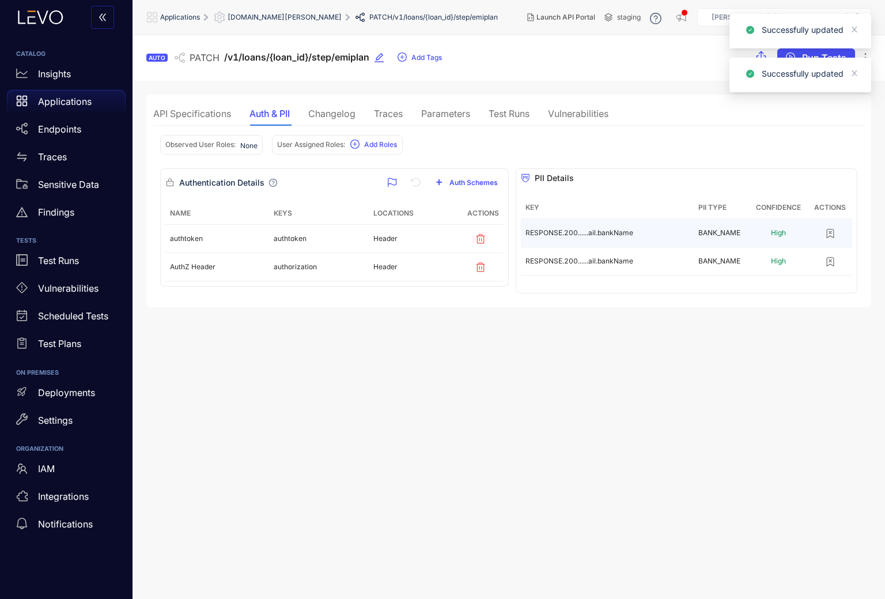
click at [831, 228] on button "button" at bounding box center [831, 233] width 30 height 18
click at [829, 235] on icon "button" at bounding box center [831, 234] width 12 height 12
click at [296, 17] on span "[DOMAIN_NAME][PERSON_NAME]" at bounding box center [285, 17] width 114 height 8
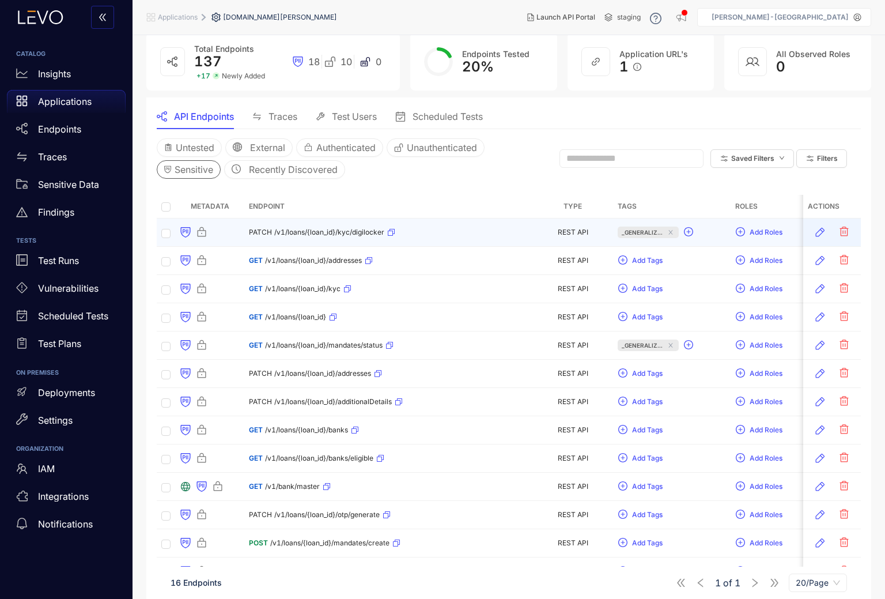
scroll to position [58, 0]
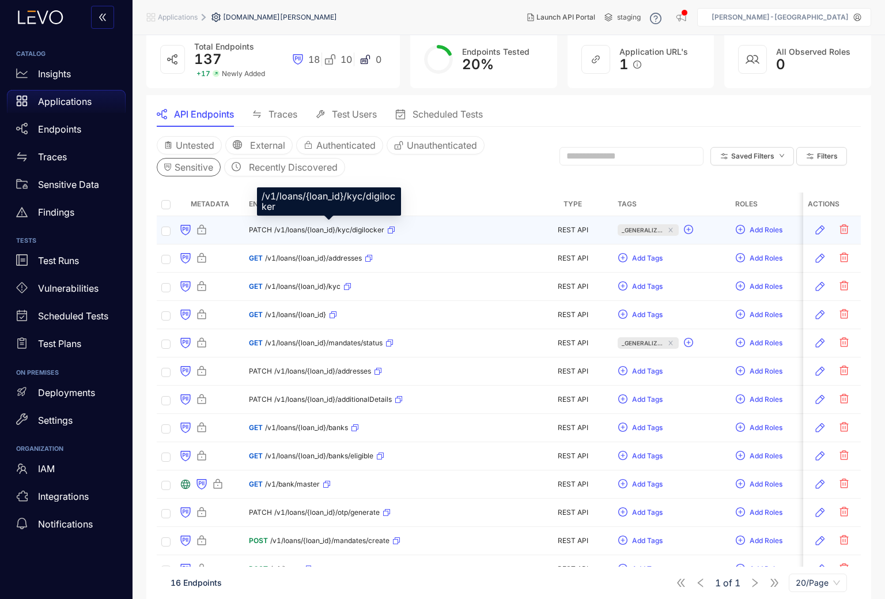
click at [361, 227] on span "/v1/loans/{loan_id}/kyc/digilocker" at bounding box center [329, 230] width 110 height 8
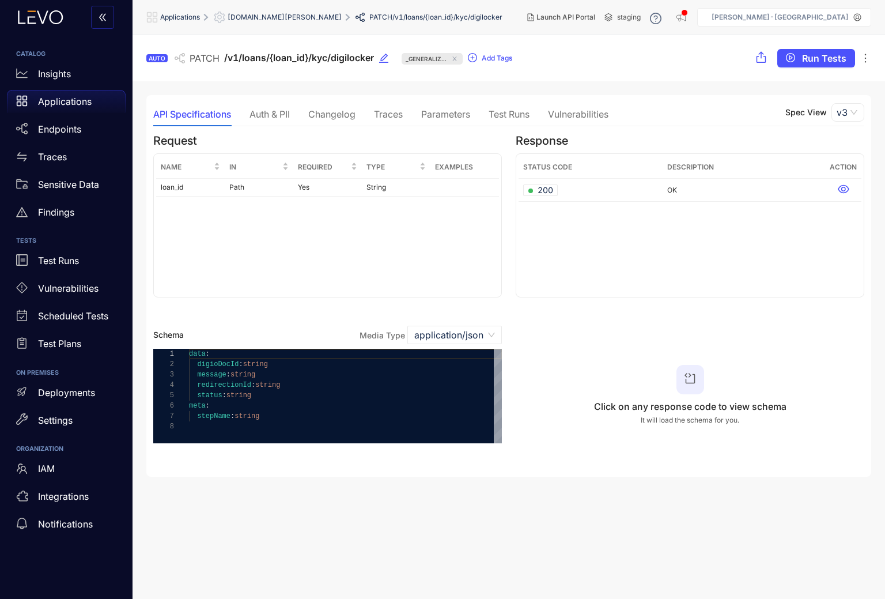
click at [276, 110] on div "Auth & PII" at bounding box center [270, 114] width 40 height 10
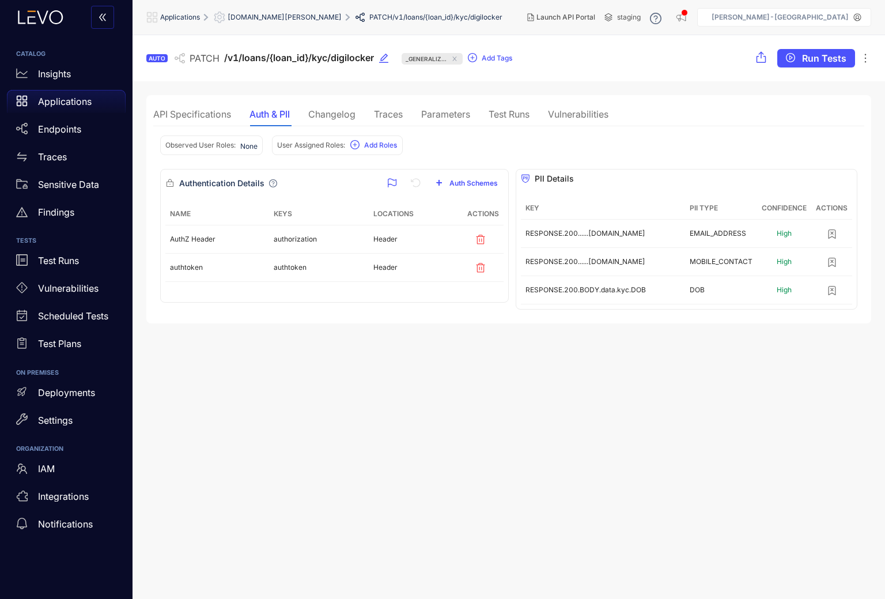
click at [263, 14] on span "[DOMAIN_NAME][PERSON_NAME]" at bounding box center [285, 17] width 114 height 8
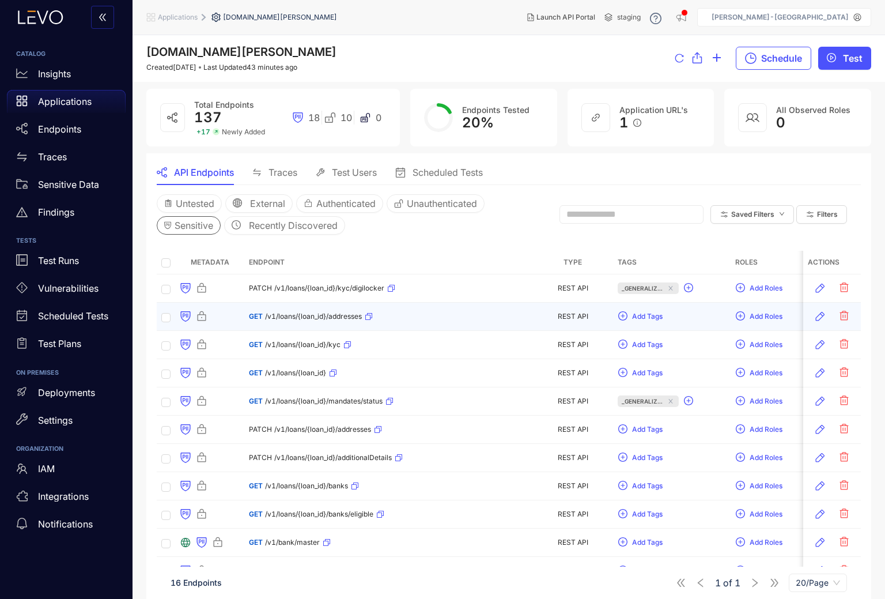
click at [331, 311] on div "GET /v1/loans/{loan_id}/addresses" at bounding box center [311, 316] width 124 height 18
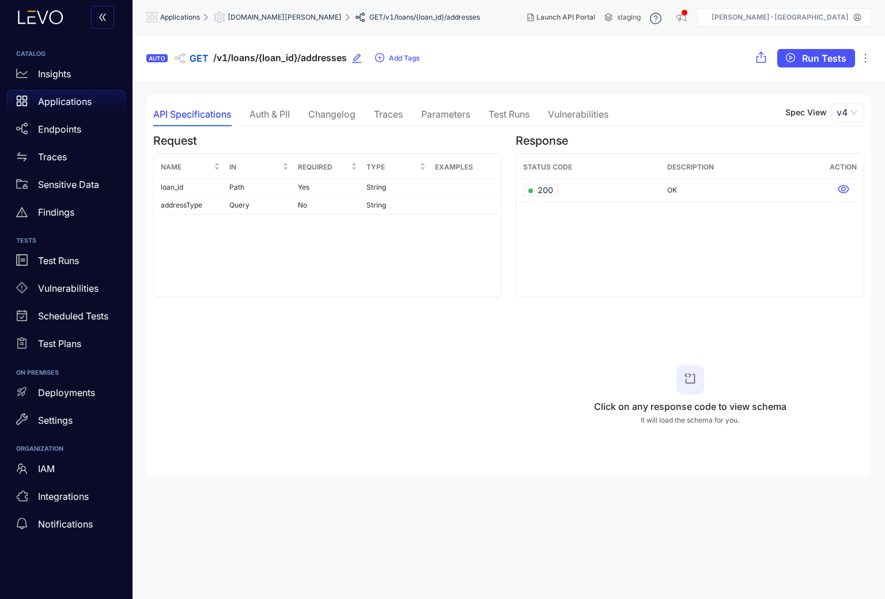
click at [278, 110] on div "Auth & PII" at bounding box center [270, 114] width 40 height 10
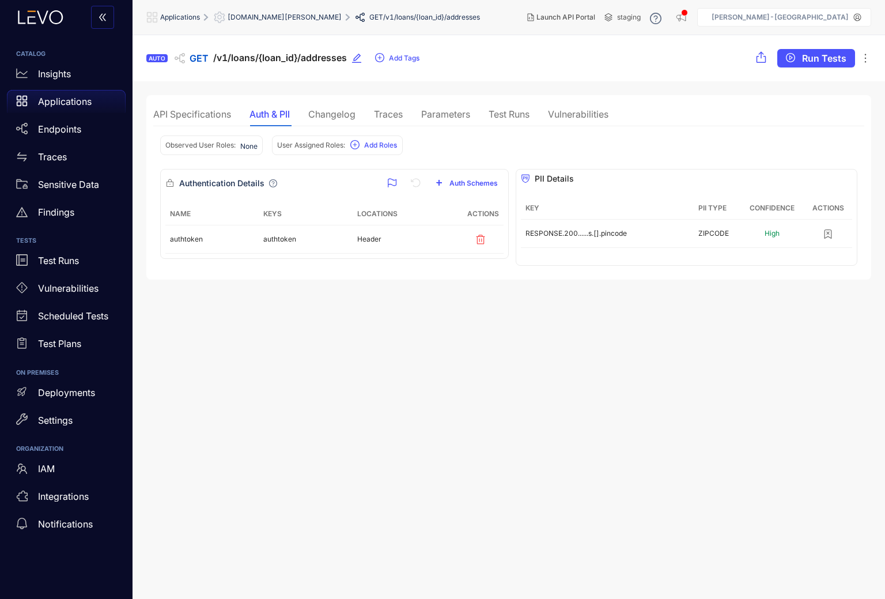
click at [397, 109] on div "Traces" at bounding box center [388, 114] width 29 height 10
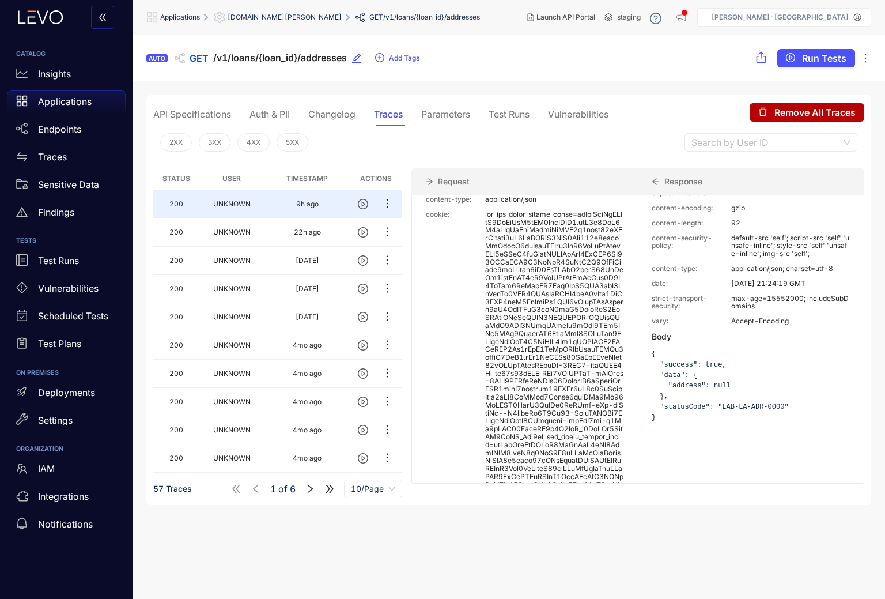
scroll to position [130, 0]
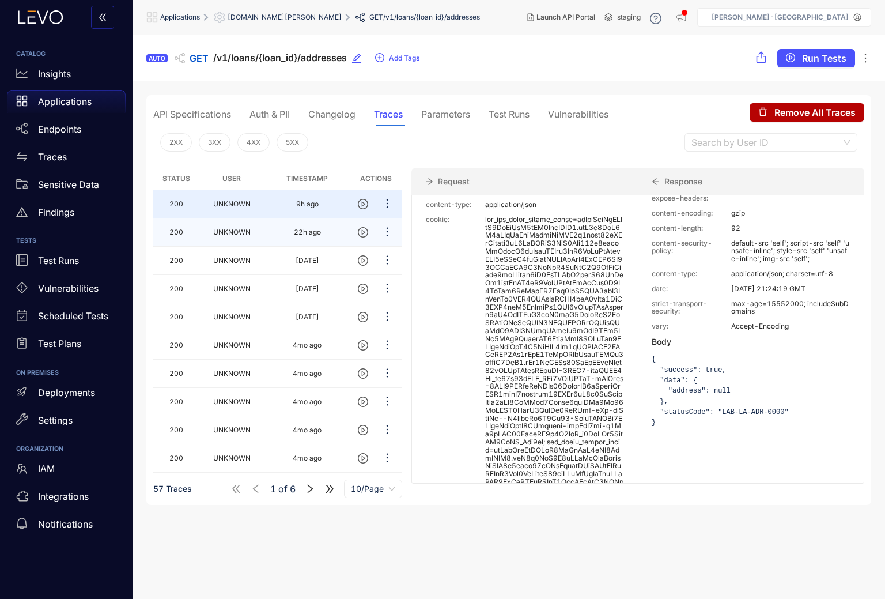
click at [262, 232] on td "UNKNOWN" at bounding box center [232, 232] width 66 height 28
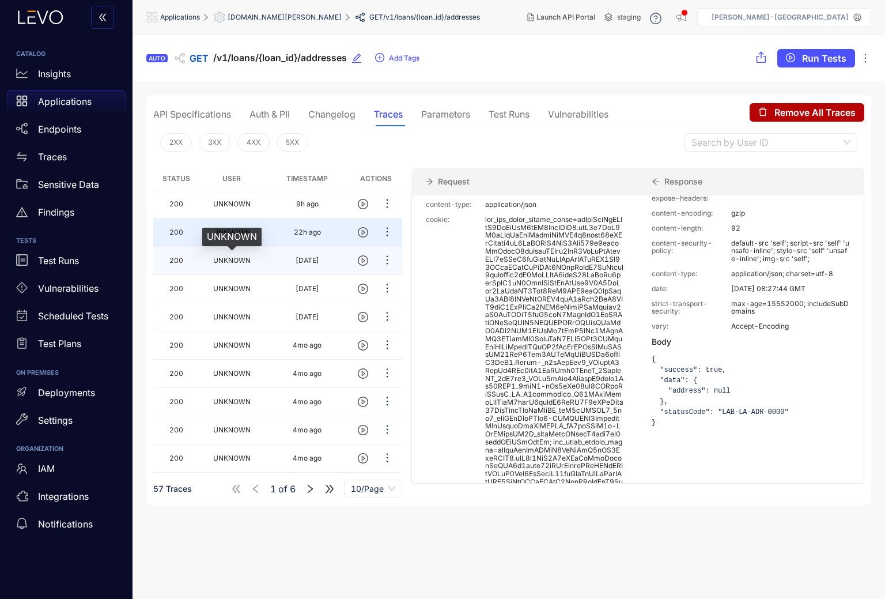
click at [238, 261] on span "UNKNOWN" at bounding box center [231, 260] width 37 height 9
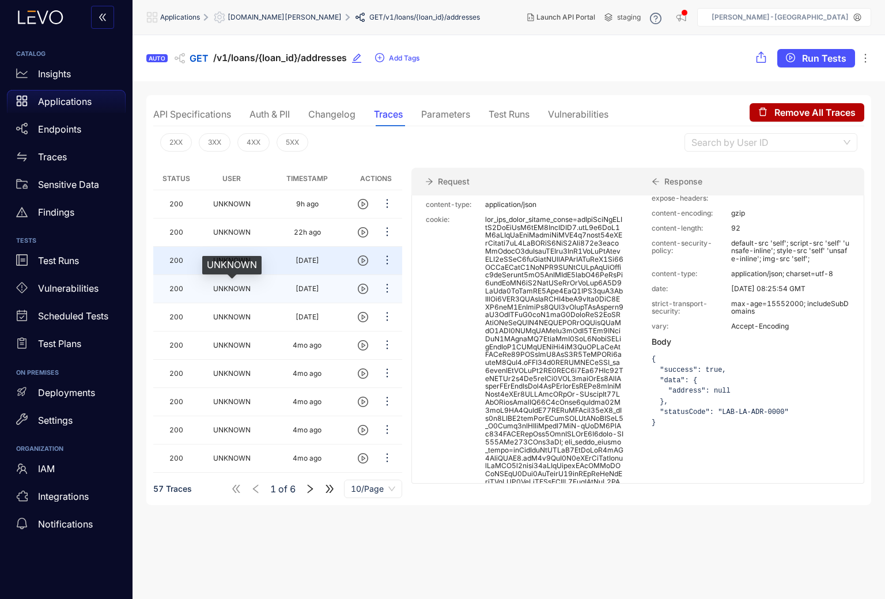
click at [243, 287] on span "UNKNOWN" at bounding box center [231, 288] width 37 height 9
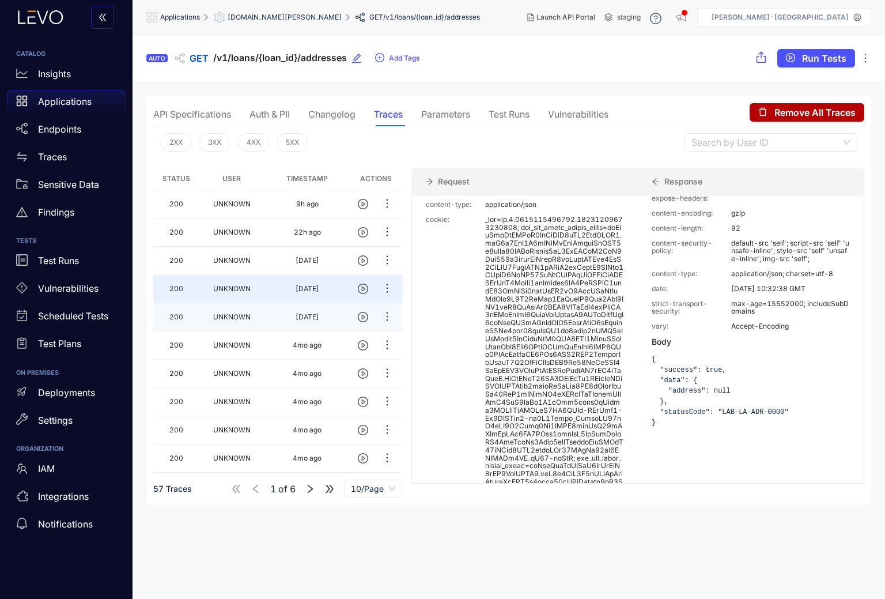
click at [237, 306] on td "UNKNOWN" at bounding box center [232, 317] width 66 height 28
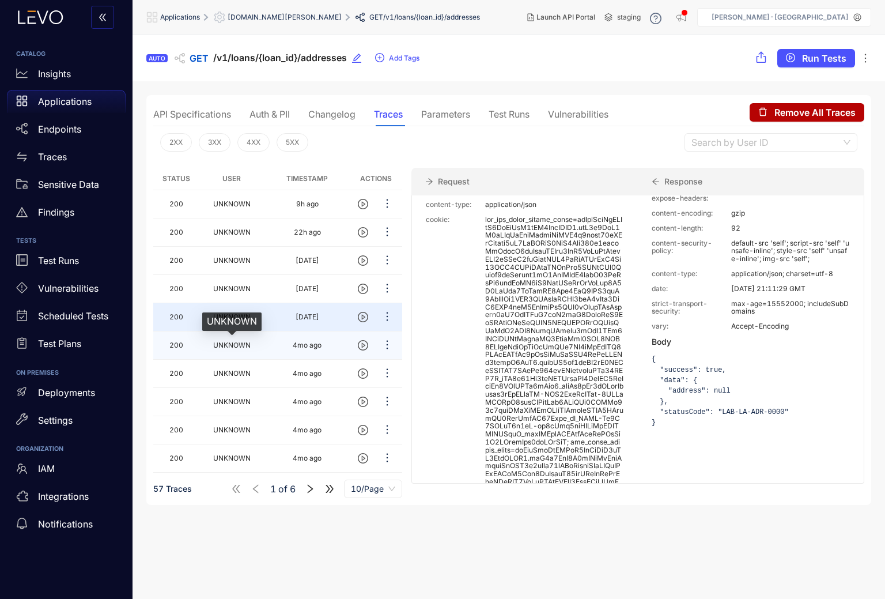
click at [233, 342] on span "UNKNOWN" at bounding box center [231, 345] width 37 height 9
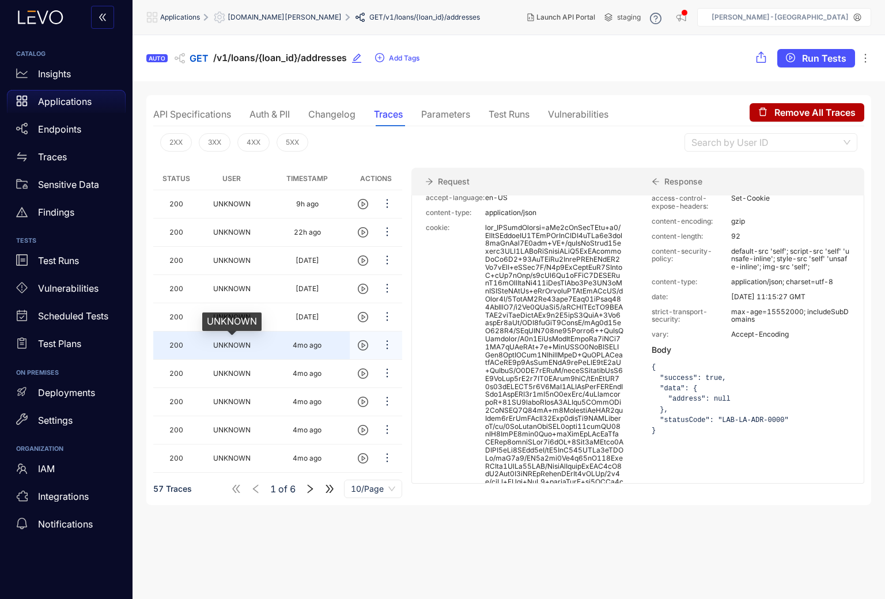
scroll to position [1, 0]
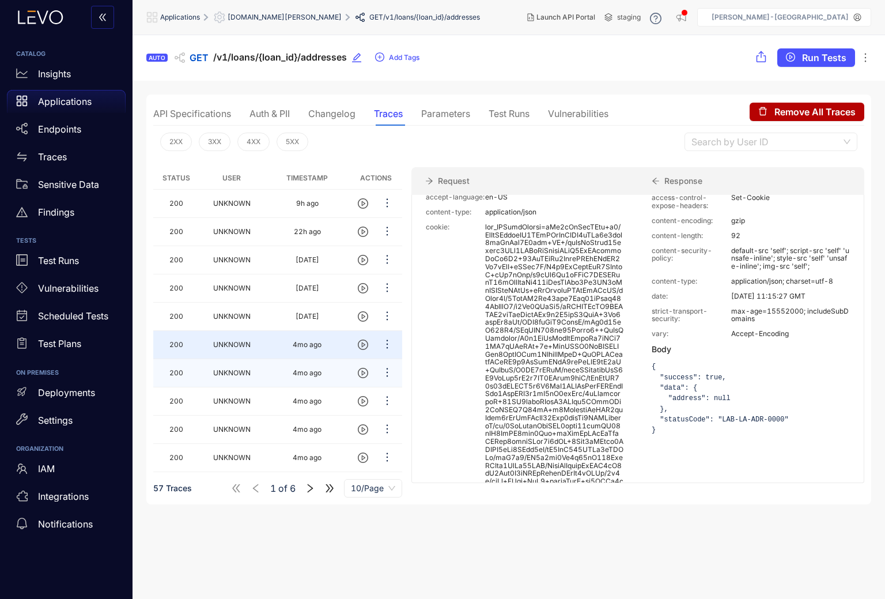
click at [236, 375] on span "UNKNOWN" at bounding box center [231, 372] width 37 height 9
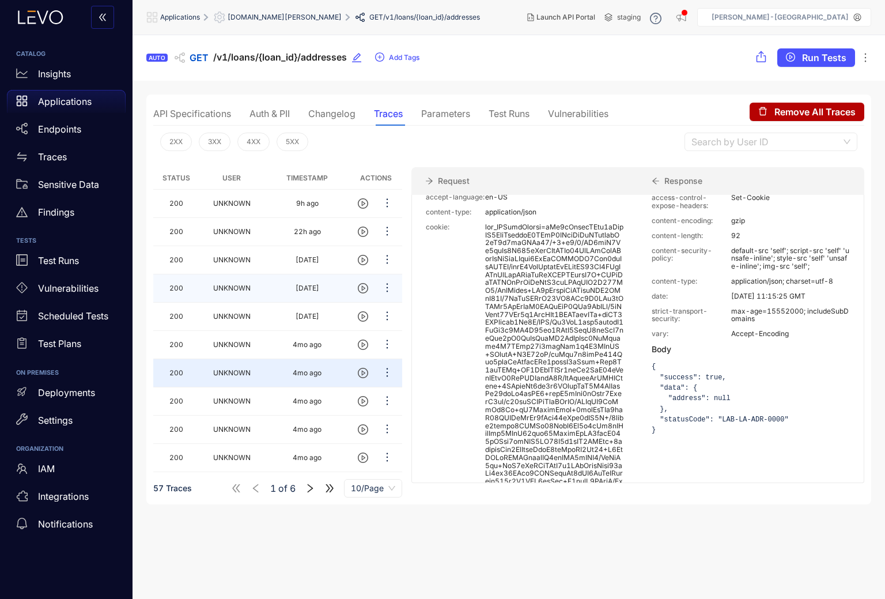
scroll to position [0, 0]
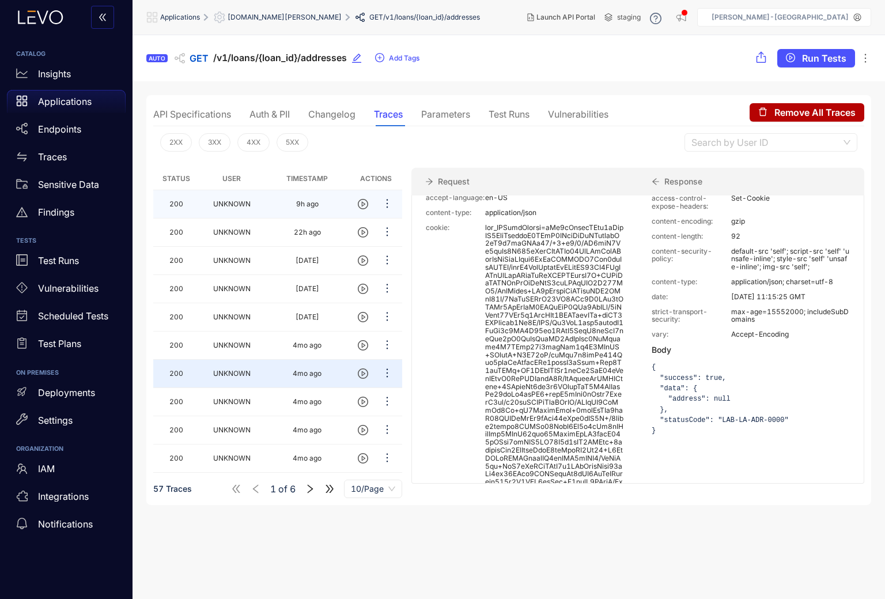
click at [239, 205] on span "UNKNOWN" at bounding box center [231, 203] width 37 height 9
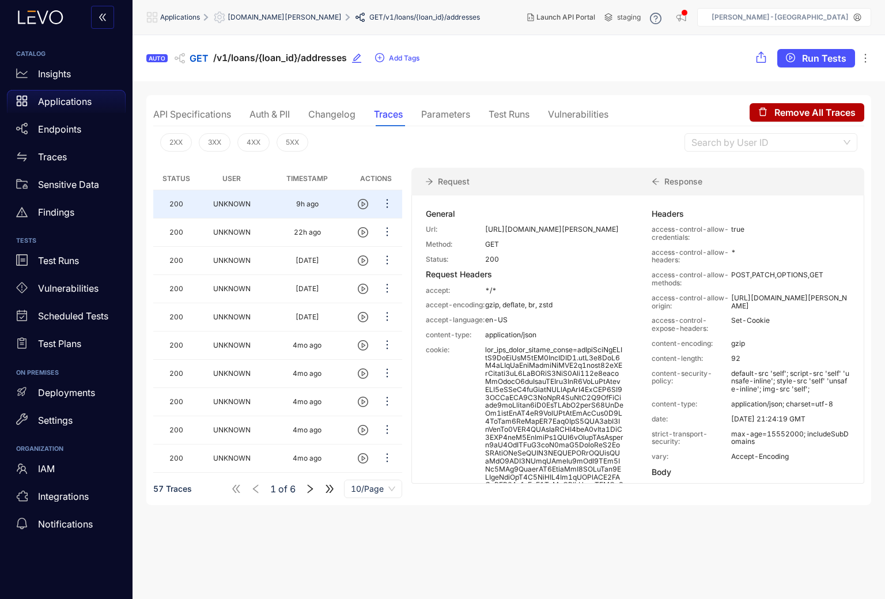
click at [443, 112] on div "Parameters" at bounding box center [445, 114] width 49 height 10
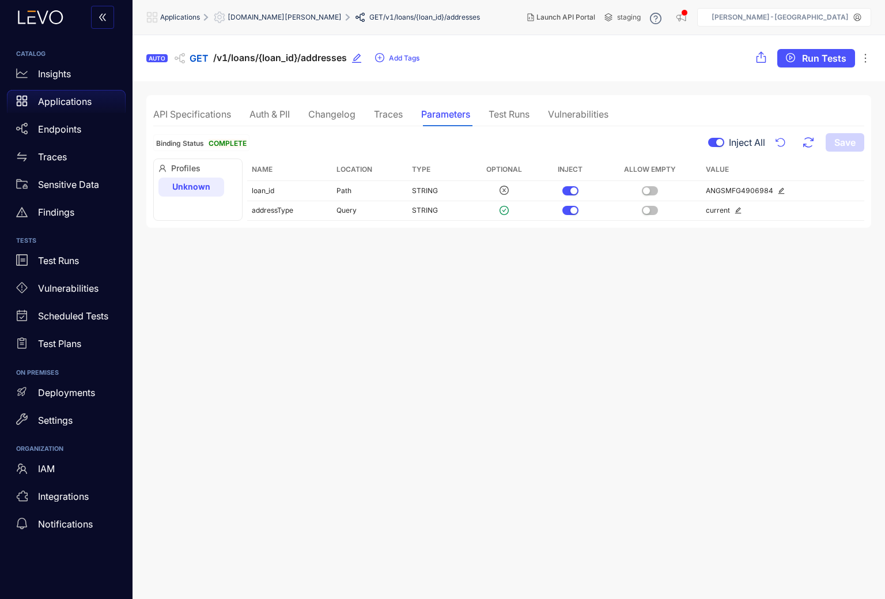
click at [515, 115] on div "Test Runs" at bounding box center [509, 114] width 41 height 10
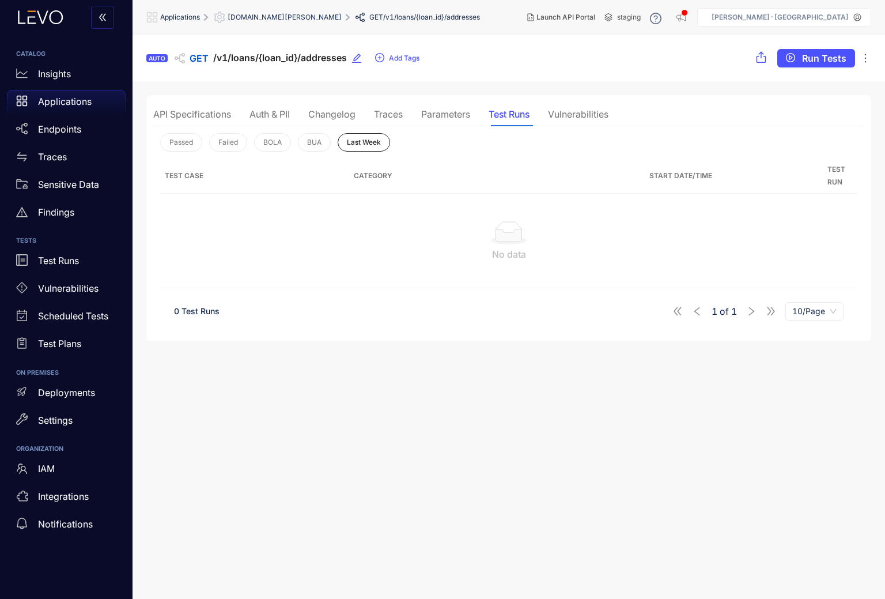
click at [604, 119] on div "Vulnerabilities" at bounding box center [578, 114] width 61 height 10
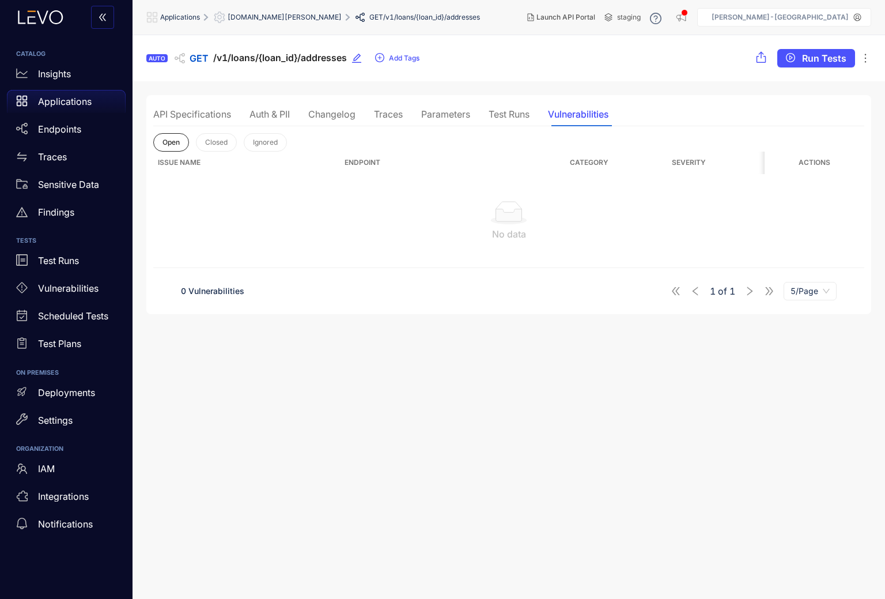
click at [341, 113] on div "Changelog" at bounding box center [331, 114] width 47 height 10
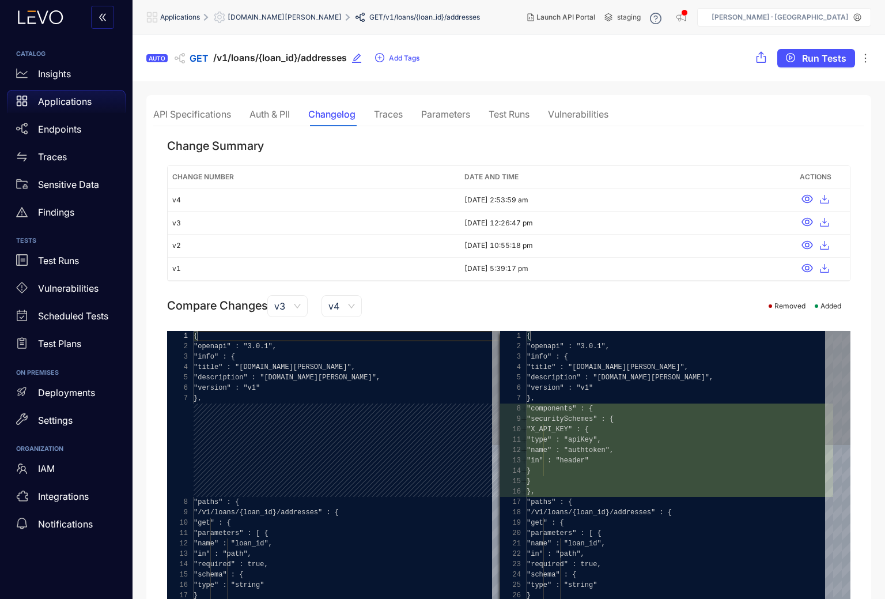
click at [282, 113] on div "Auth & PII" at bounding box center [270, 114] width 40 height 10
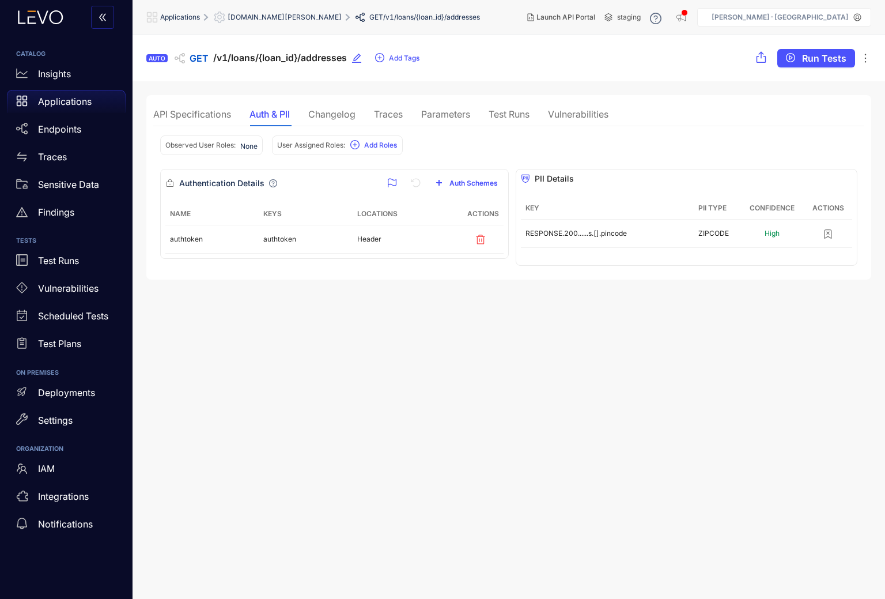
click at [403, 112] on div "Traces" at bounding box center [388, 114] width 29 height 10
